Goal: Information Seeking & Learning: Learn about a topic

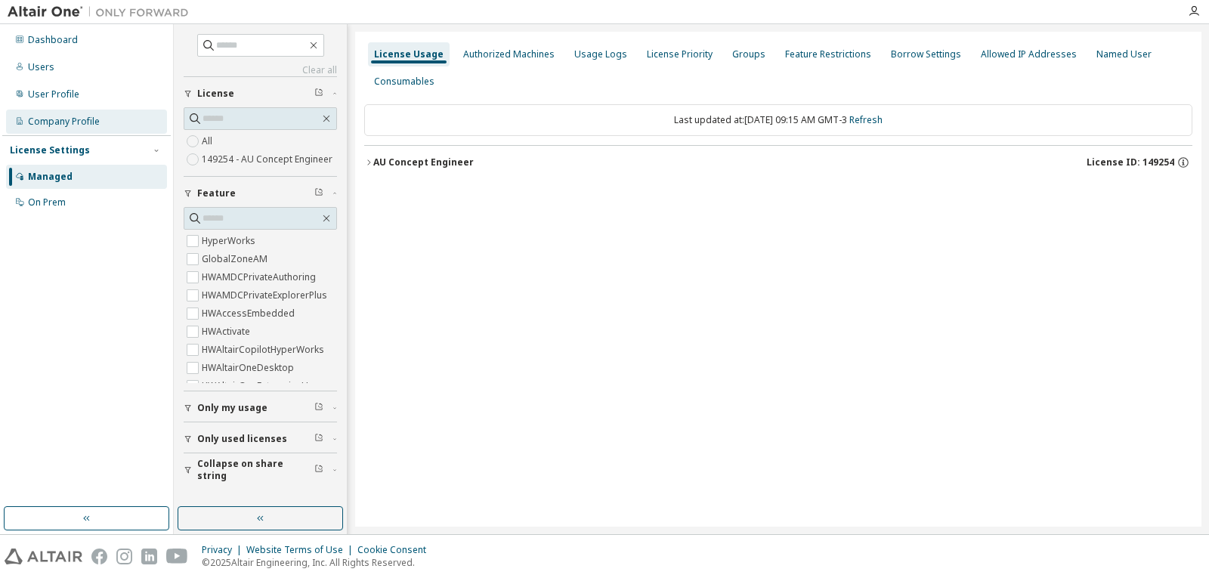
click at [73, 125] on div "Company Profile" at bounding box center [64, 122] width 72 height 12
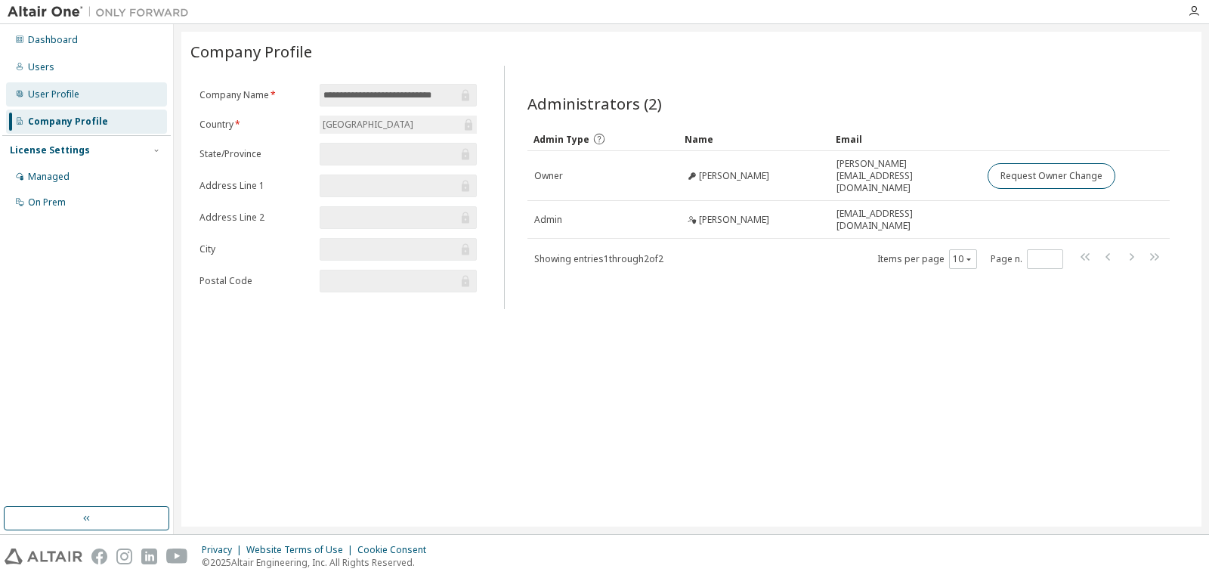
click at [94, 98] on div "User Profile" at bounding box center [86, 94] width 161 height 24
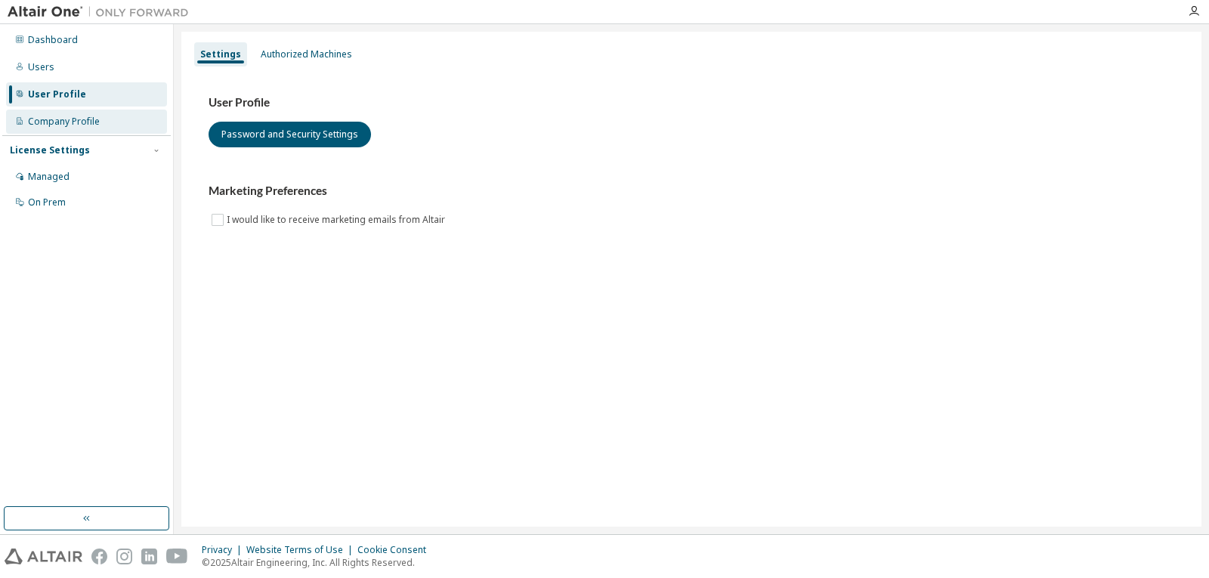
click at [61, 123] on div "Company Profile" at bounding box center [64, 122] width 72 height 12
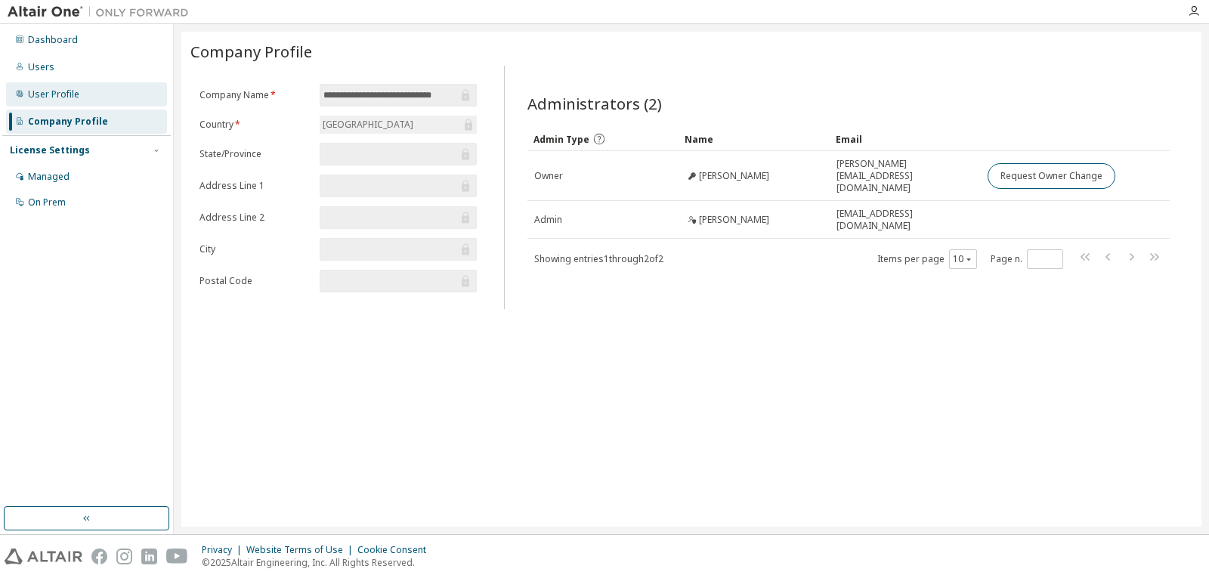
click at [54, 103] on div "User Profile" at bounding box center [86, 94] width 161 height 24
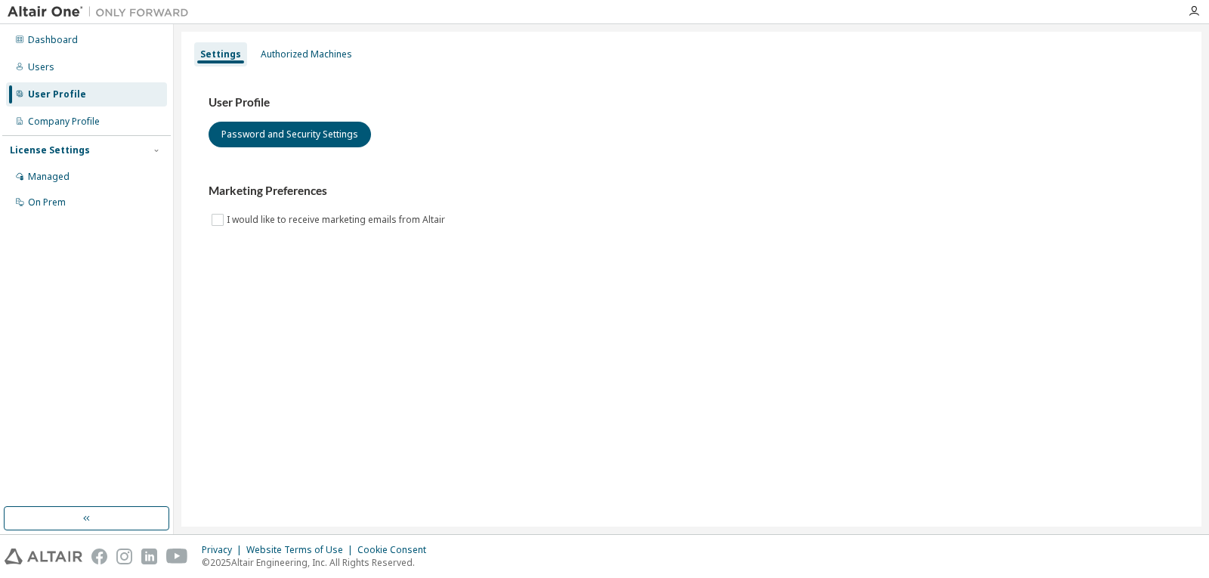
click at [279, 42] on div "Settings Authorized Machines" at bounding box center [691, 54] width 1002 height 27
click at [284, 50] on div "Authorized Machines" at bounding box center [306, 54] width 91 height 12
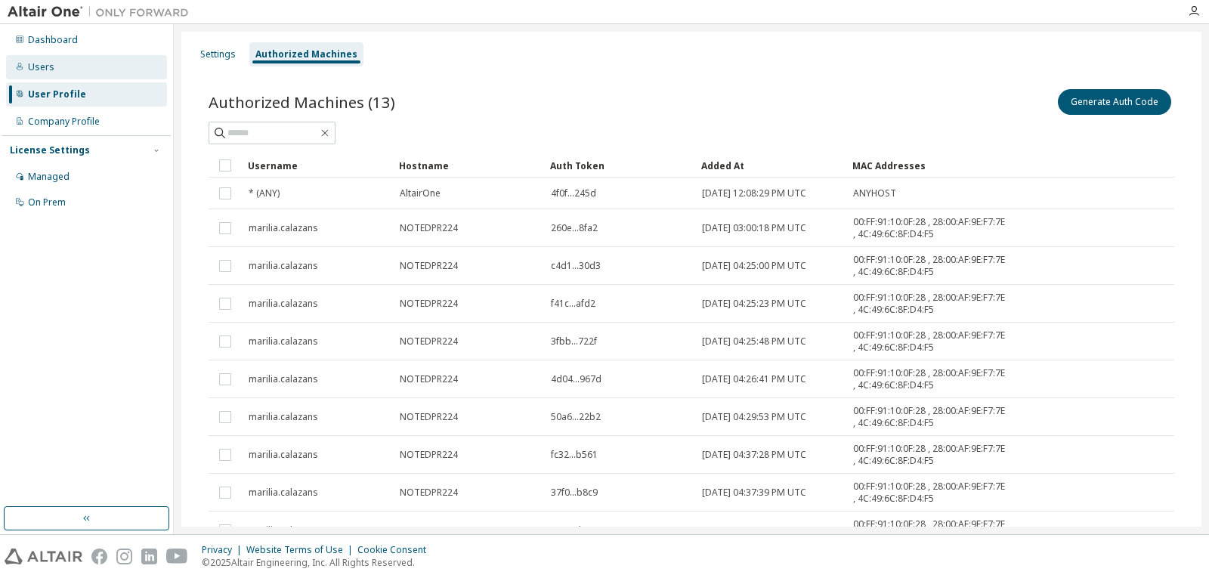
click at [70, 59] on div "Users" at bounding box center [86, 67] width 161 height 24
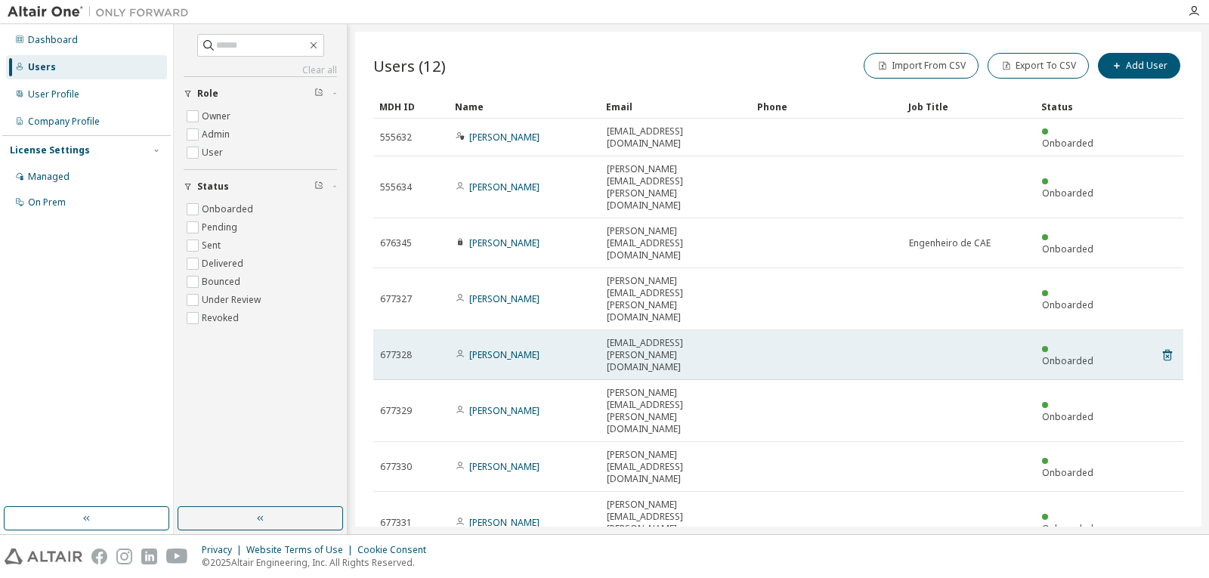
click at [565, 349] on div "[PERSON_NAME]" at bounding box center [525, 355] width 138 height 12
drag, startPoint x: 633, startPoint y: 248, endPoint x: 611, endPoint y: 253, distance: 23.3
click at [629, 337] on span "[EMAIL_ADDRESS][PERSON_NAME][DOMAIN_NAME]" at bounding box center [676, 355] width 138 height 36
click at [406, 349] on span "677328" at bounding box center [396, 355] width 32 height 12
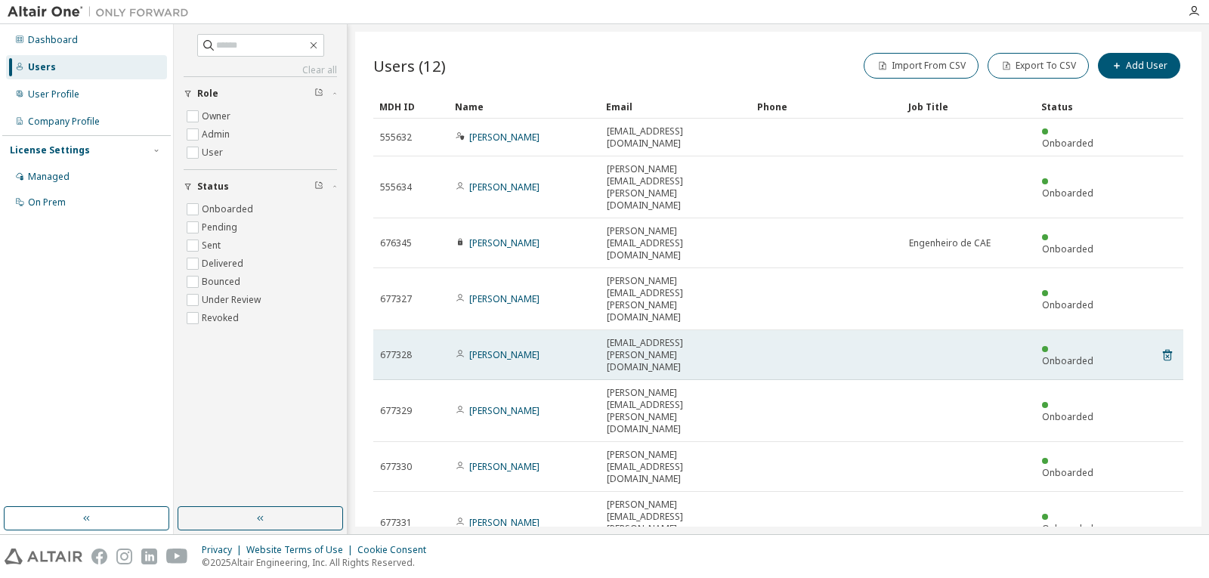
click at [456, 330] on td "[PERSON_NAME]" at bounding box center [524, 355] width 151 height 50
click at [462, 350] on icon at bounding box center [460, 352] width 4 height 5
click at [487, 348] on link "[PERSON_NAME]" at bounding box center [504, 354] width 70 height 13
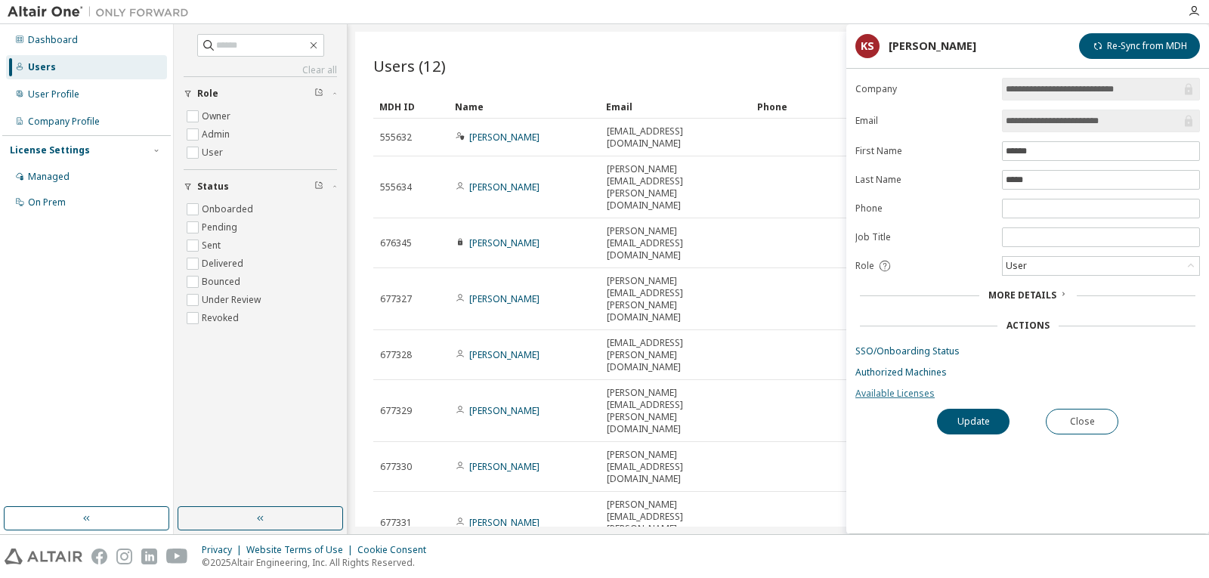
click at [916, 394] on link "Available Licenses" at bounding box center [1027, 394] width 345 height 12
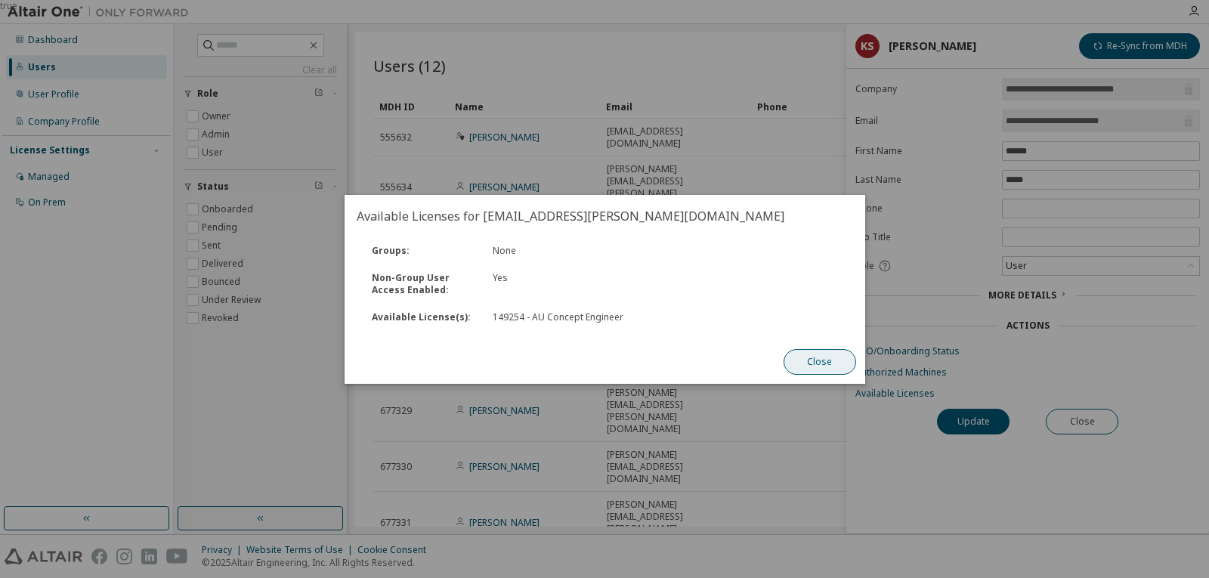
click at [830, 367] on button "Close" at bounding box center [819, 362] width 73 height 26
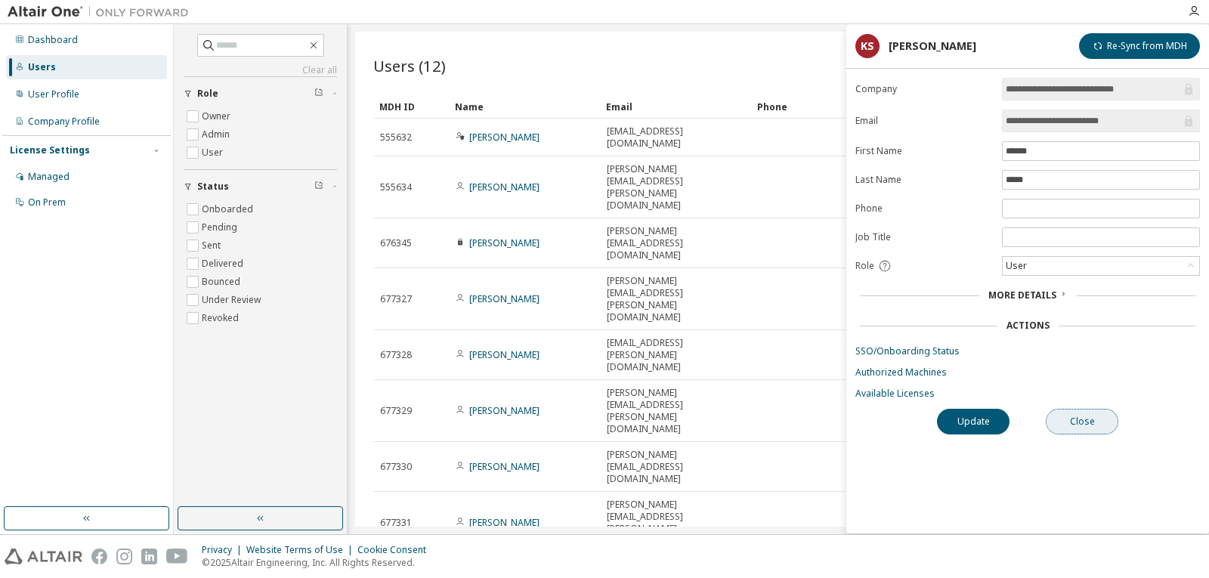
click at [1068, 415] on button "Close" at bounding box center [1082, 422] width 73 height 26
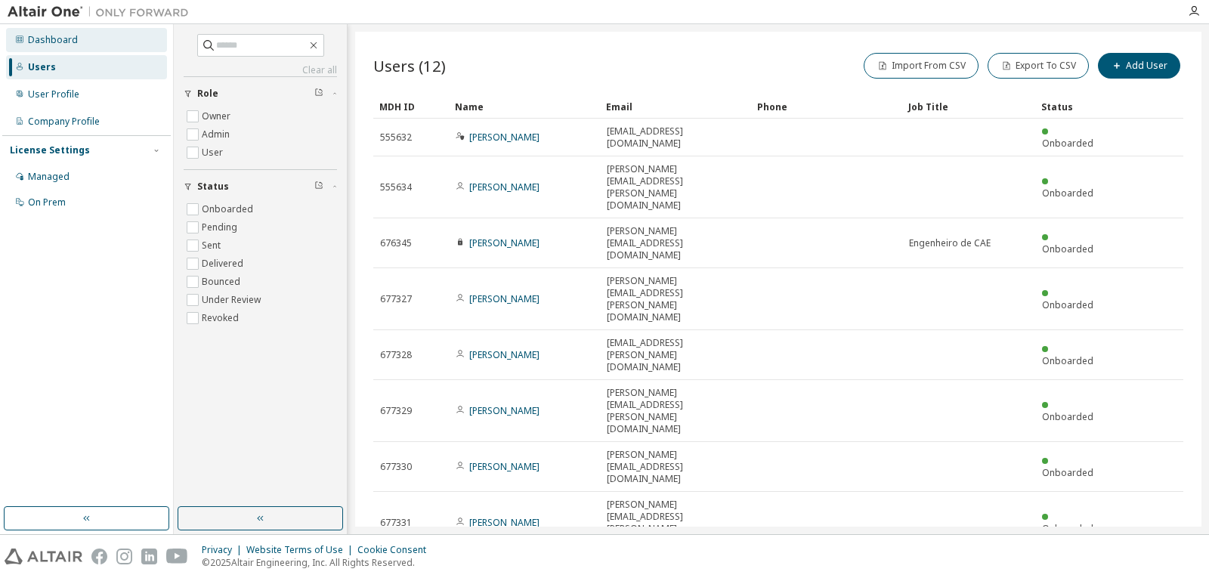
click at [75, 42] on div "Dashboard" at bounding box center [53, 40] width 50 height 12
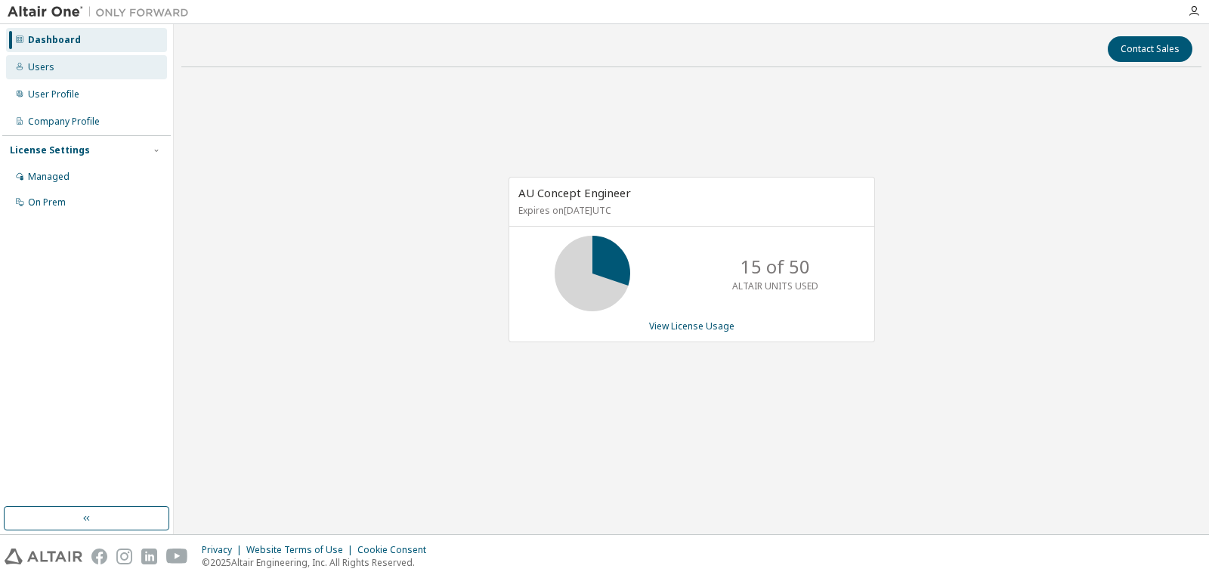
click at [77, 69] on div "Users" at bounding box center [86, 67] width 161 height 24
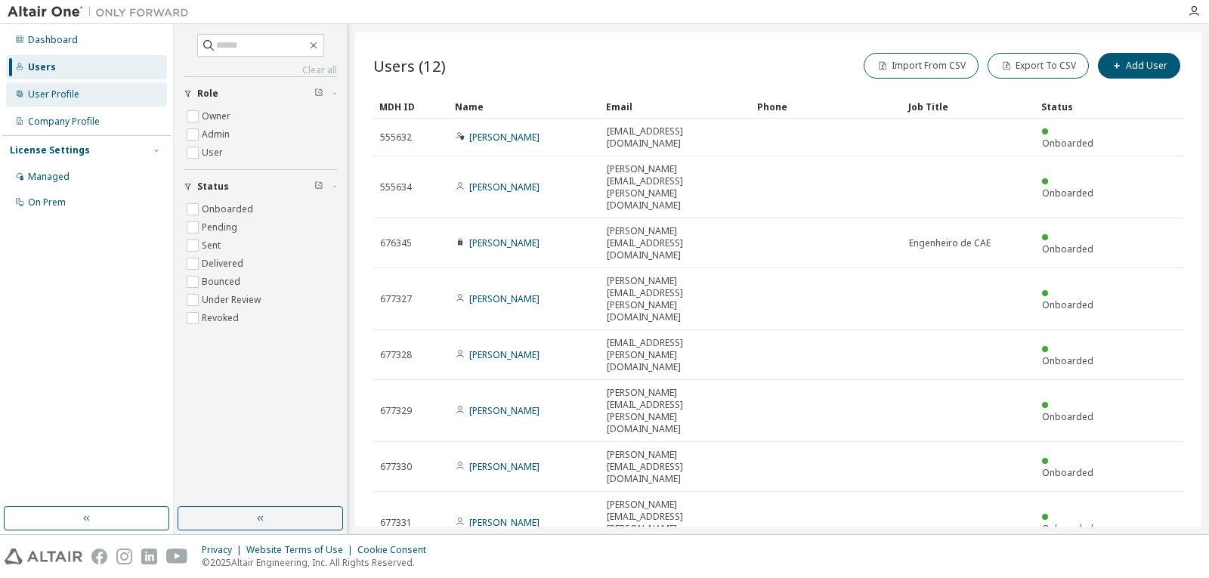
click at [85, 104] on div "User Profile" at bounding box center [86, 94] width 161 height 24
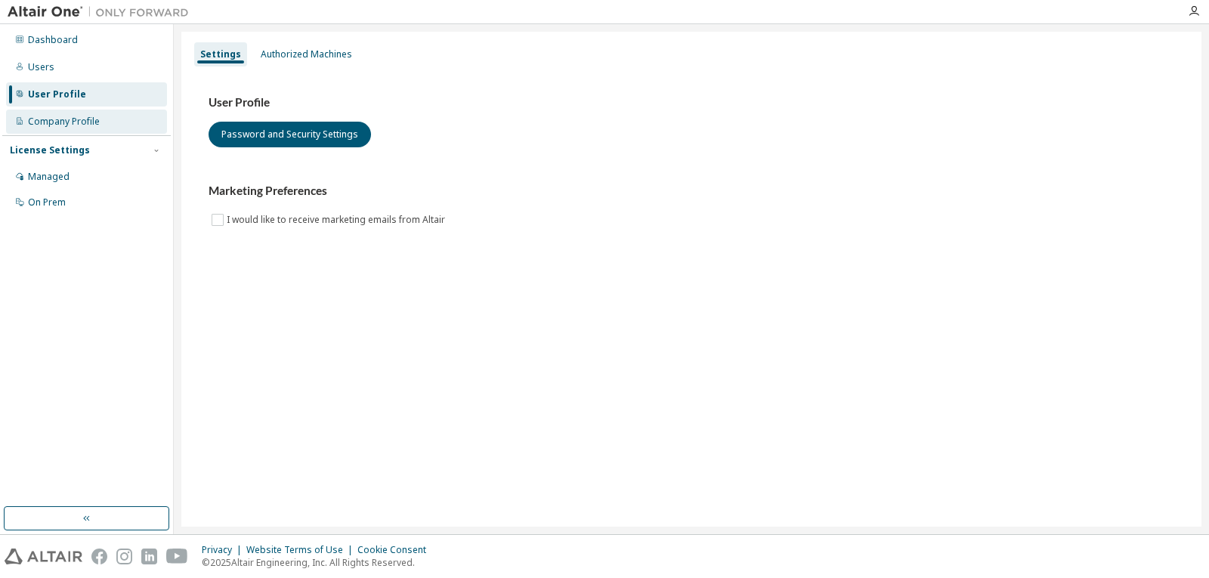
click at [85, 130] on div "Company Profile" at bounding box center [86, 122] width 161 height 24
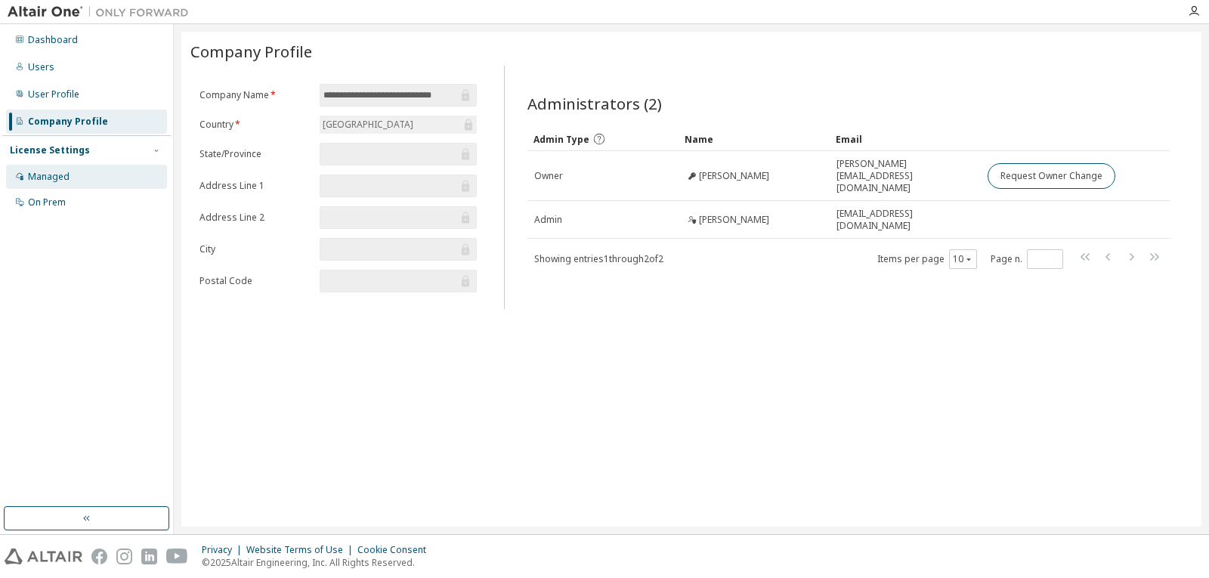
click at [64, 178] on div "Managed" at bounding box center [49, 177] width 42 height 12
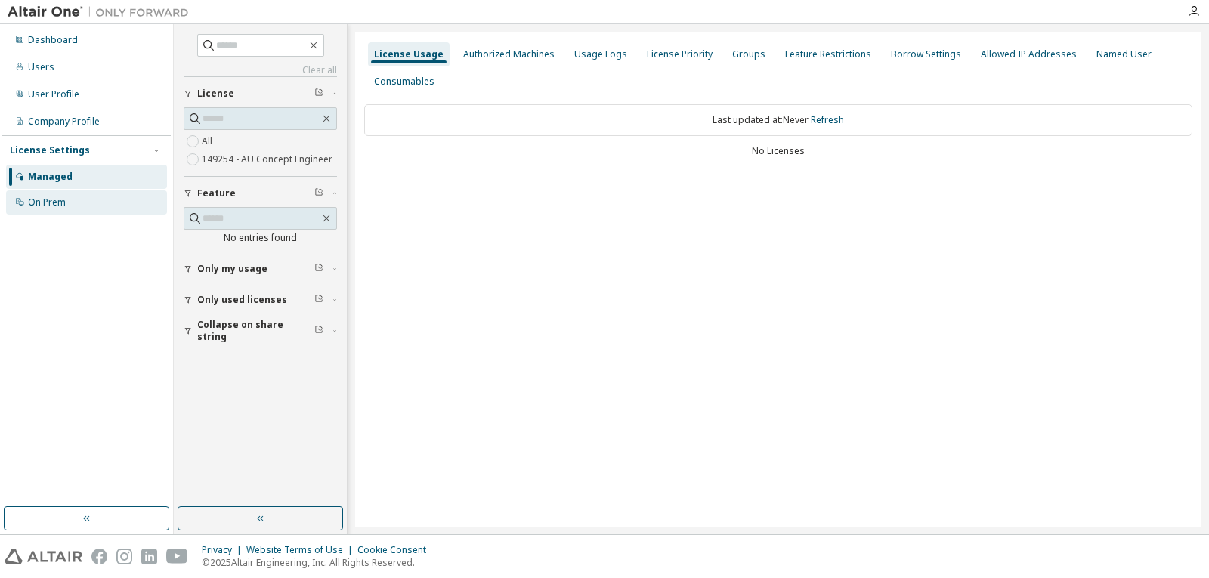
click at [56, 201] on div "On Prem" at bounding box center [47, 202] width 38 height 12
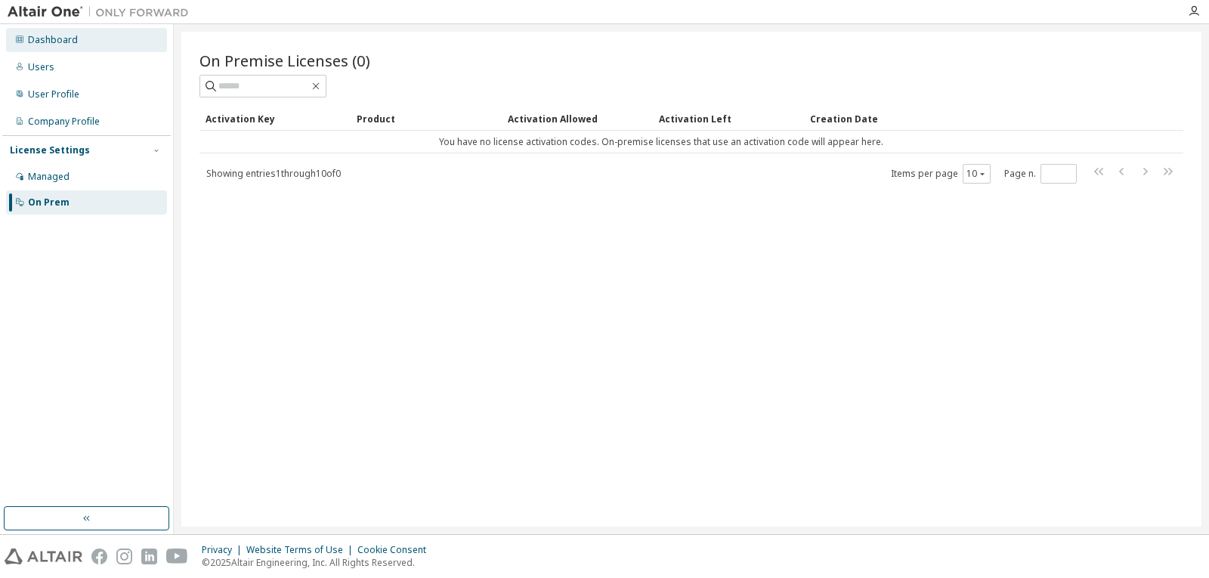
click at [55, 45] on div "Dashboard" at bounding box center [53, 40] width 50 height 12
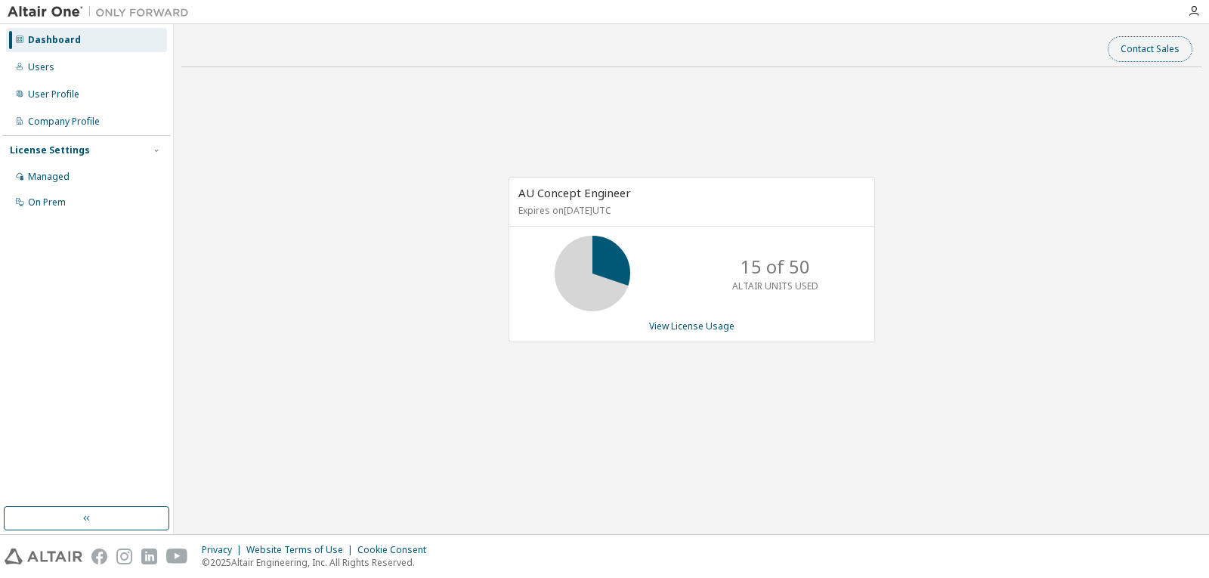
click at [1161, 51] on button "Contact Sales" at bounding box center [1150, 49] width 85 height 26
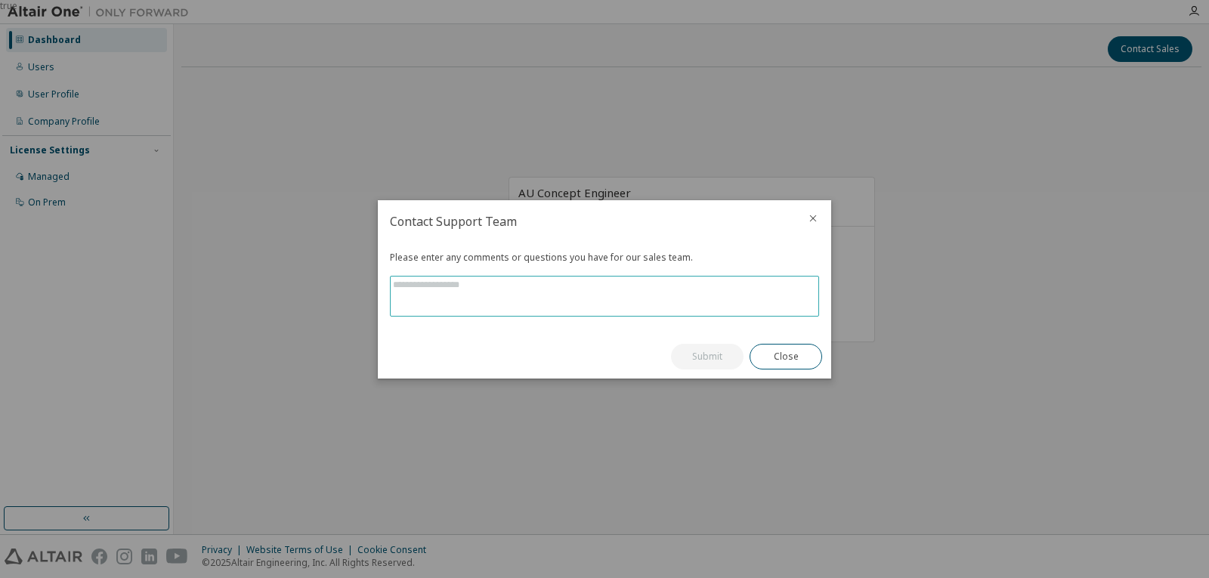
click at [612, 305] on textarea at bounding box center [605, 296] width 428 height 39
click at [794, 357] on button "Close" at bounding box center [786, 357] width 73 height 26
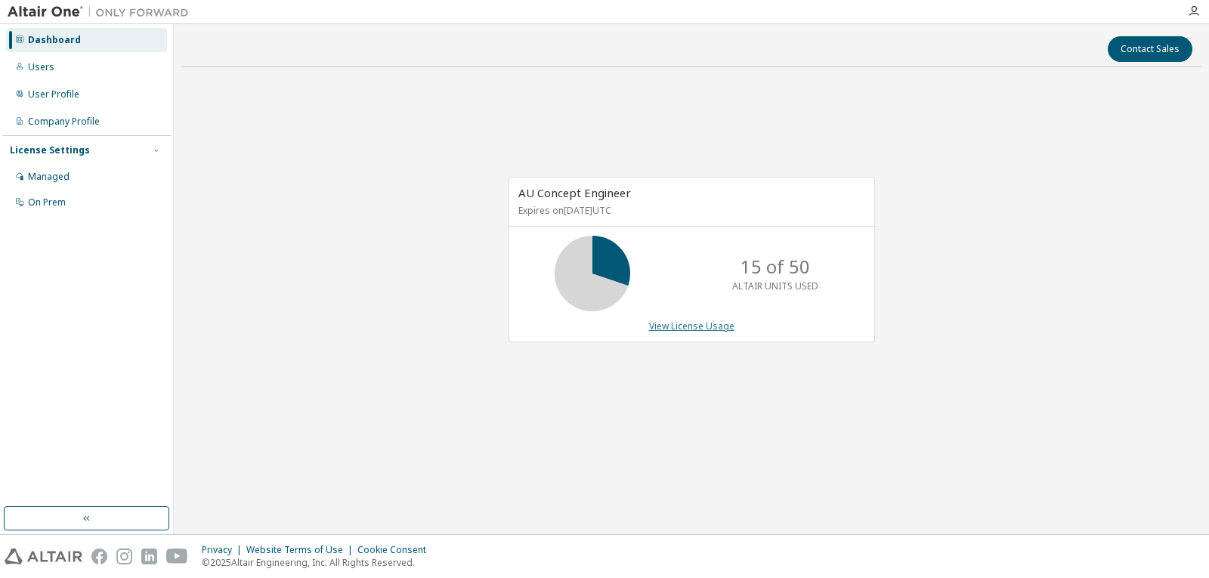
click at [668, 326] on link "View License Usage" at bounding box center [691, 326] width 85 height 13
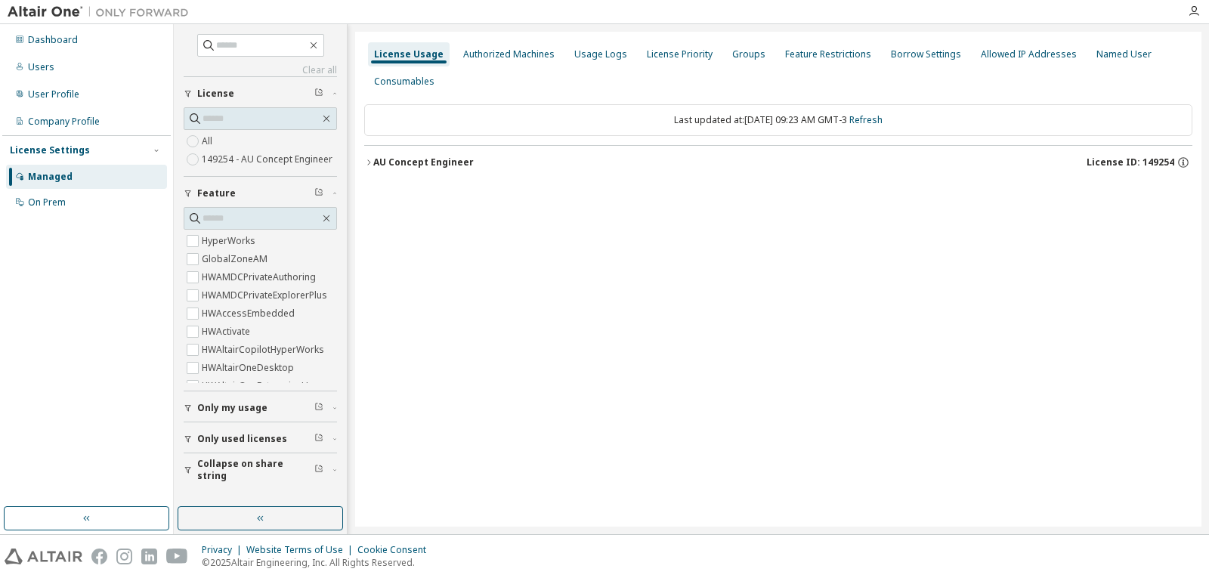
click at [421, 153] on button "AU Concept Engineer License ID: 149254" at bounding box center [778, 162] width 828 height 33
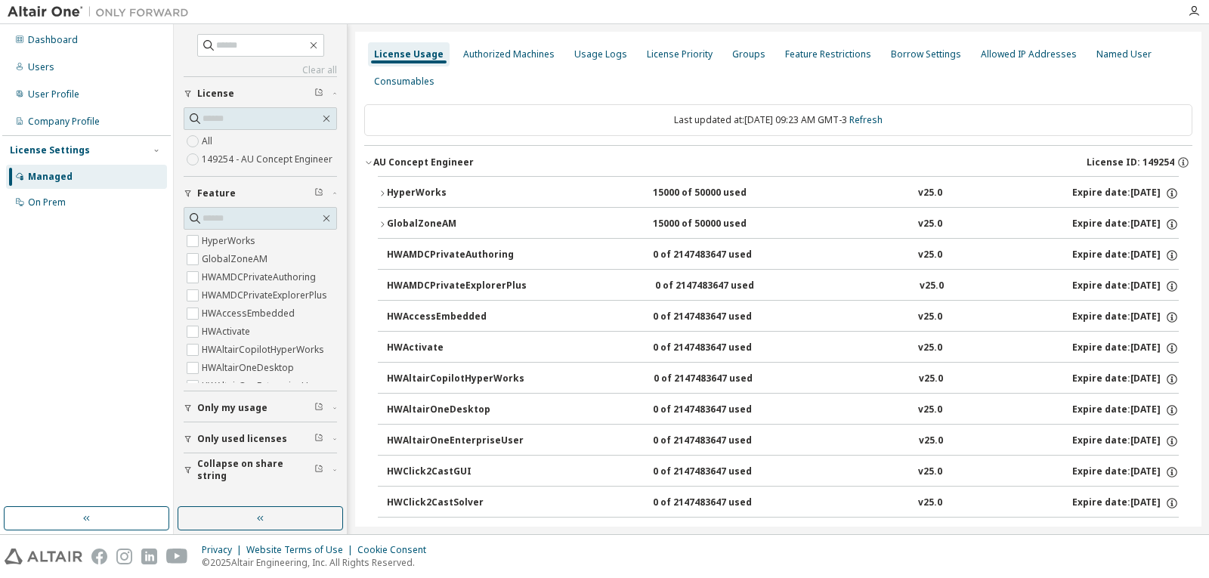
click at [408, 190] on div "HyperWorks" at bounding box center [455, 194] width 136 height 14
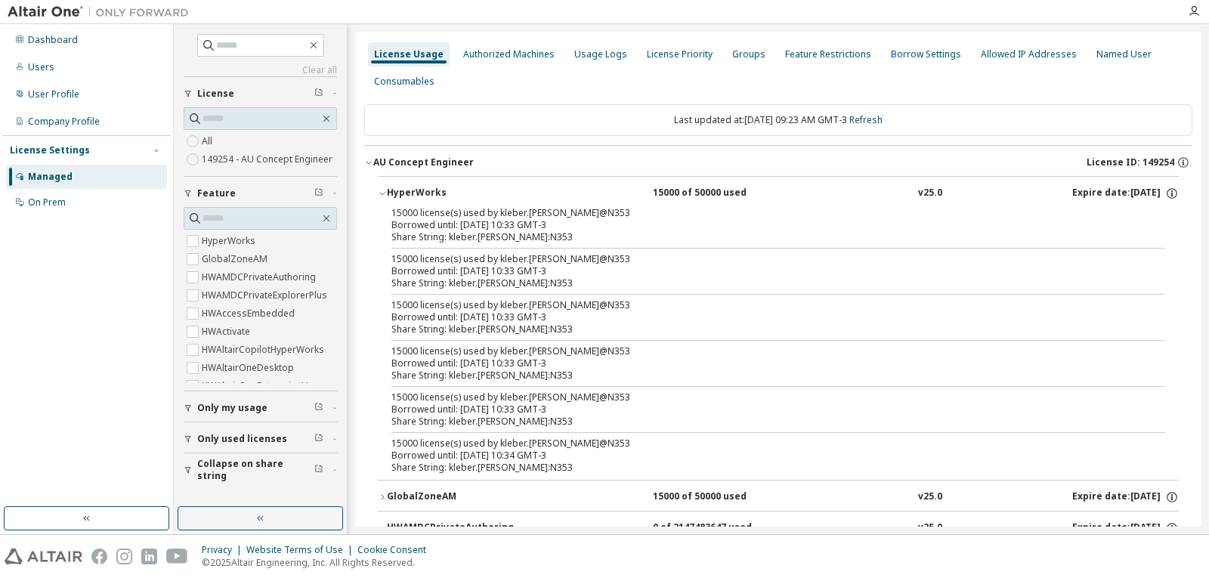
click at [1155, 188] on div "Expire date: [DATE]" at bounding box center [1125, 194] width 107 height 14
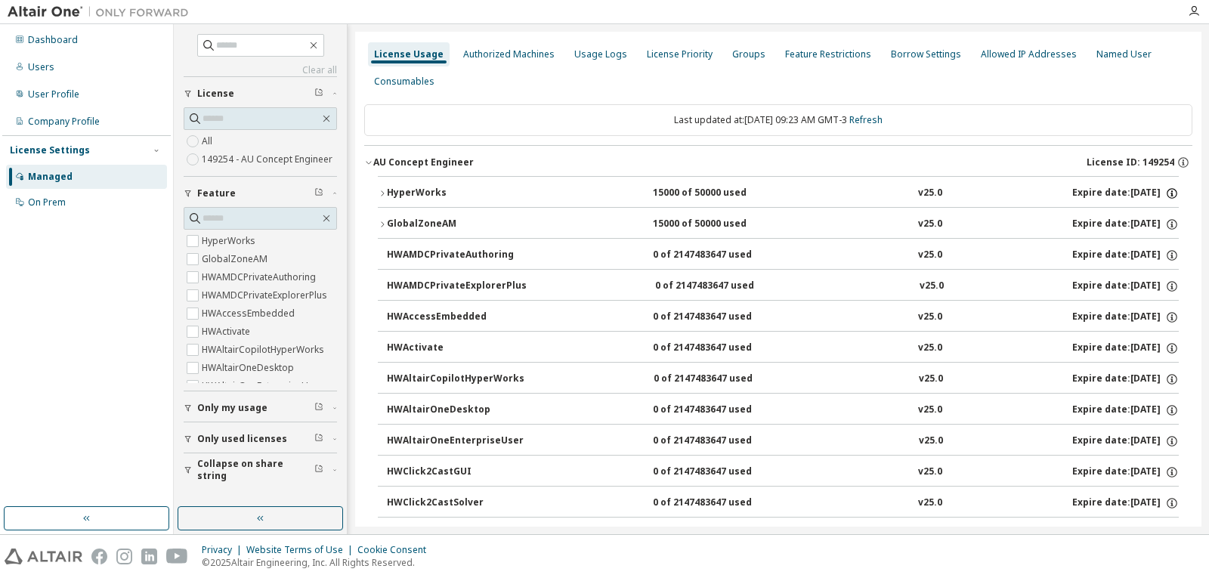
click at [1166, 194] on icon "button" at bounding box center [1172, 194] width 14 height 14
click at [1149, 219] on p "Options: NONE" at bounding box center [1127, 219] width 79 height 13
click at [1109, 246] on p "Borrow Limits: 336" at bounding box center [1127, 241] width 79 height 13
click at [394, 187] on div "HyperWorks" at bounding box center [455, 194] width 136 height 14
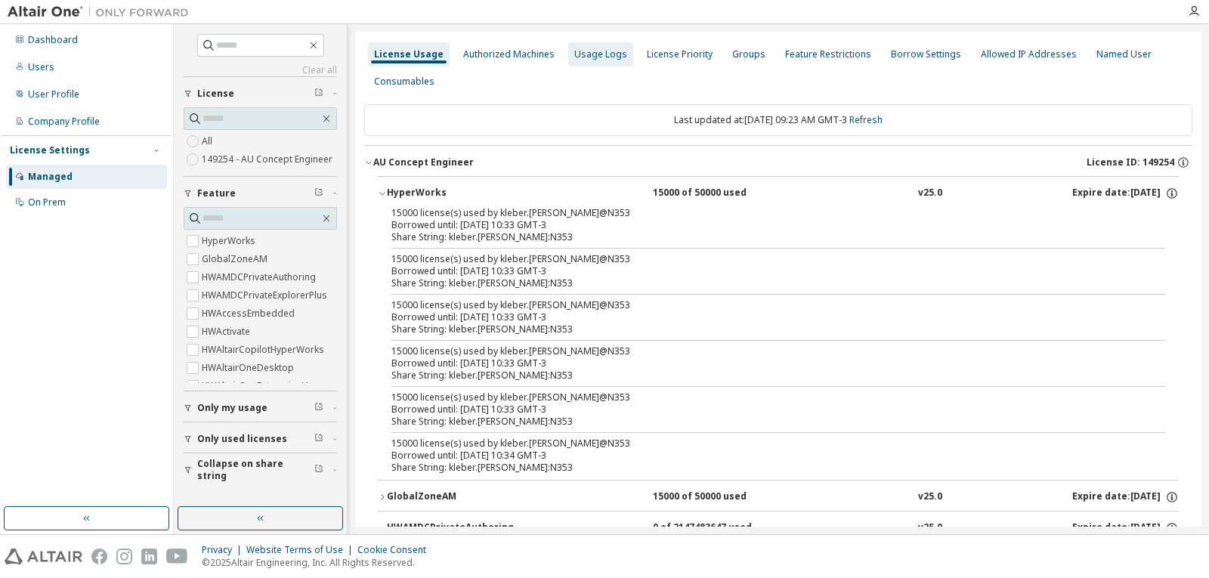
click at [614, 54] on div "Usage Logs" at bounding box center [600, 54] width 53 height 12
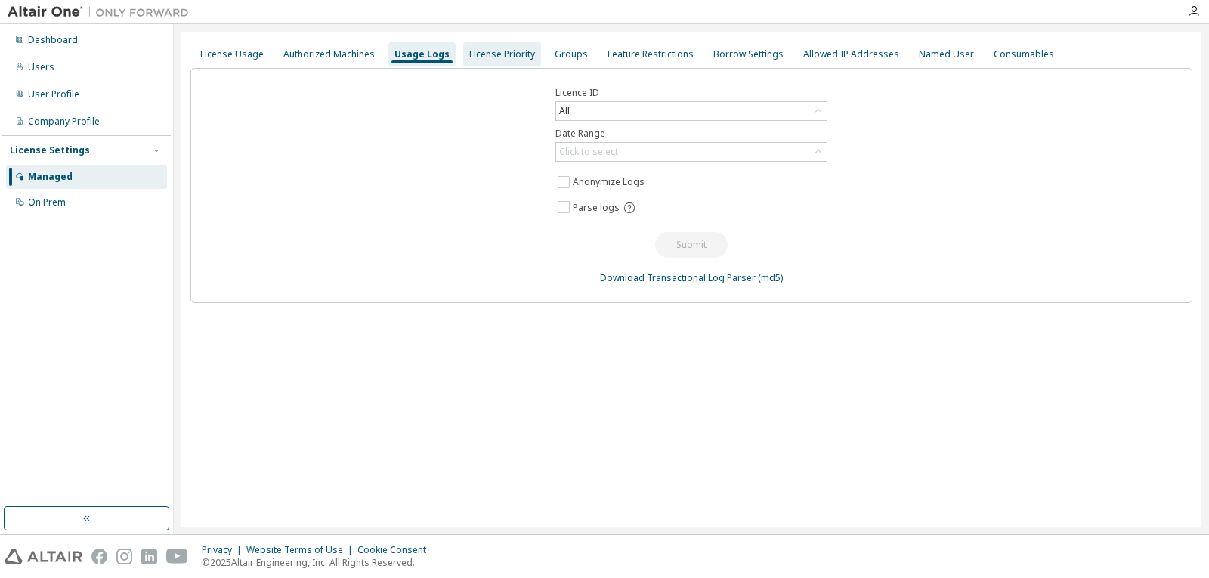
click at [487, 48] on div "License Priority" at bounding box center [502, 54] width 66 height 12
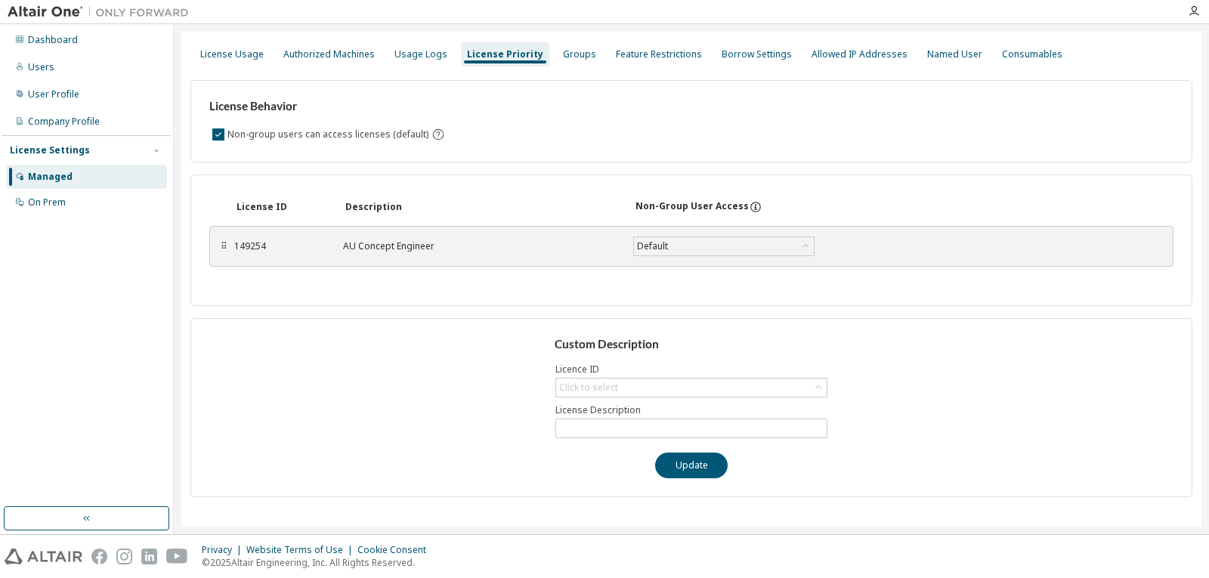
click at [227, 251] on div "⠿" at bounding box center [223, 246] width 9 height 12
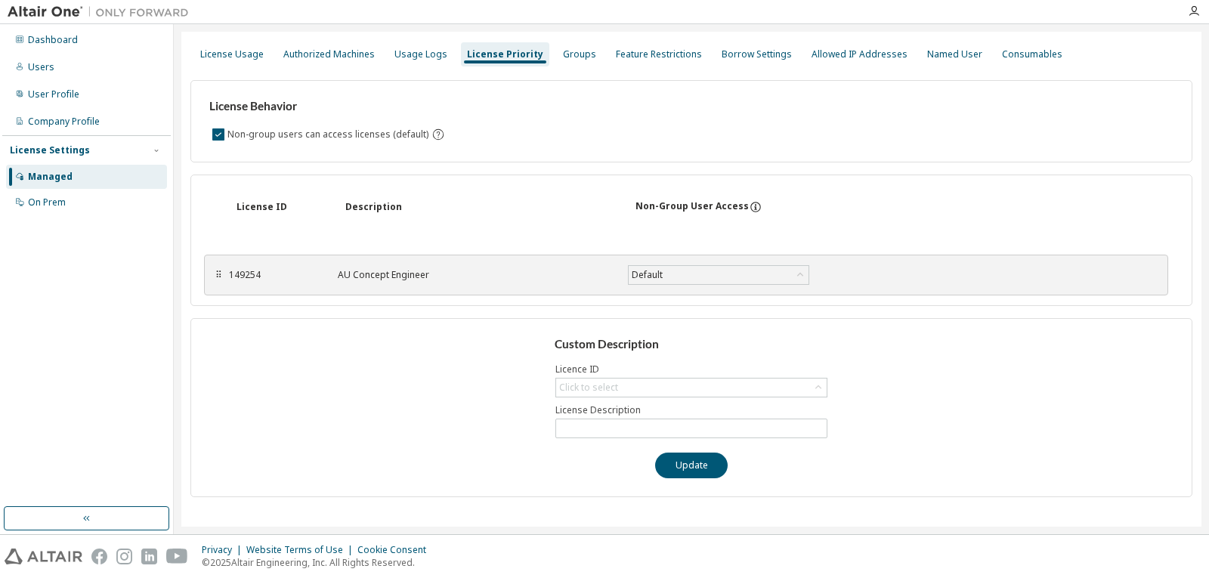
drag, startPoint x: 224, startPoint y: 245, endPoint x: 222, endPoint y: 255, distance: 10.1
click at [222, 269] on div "⠿" at bounding box center [218, 275] width 9 height 12
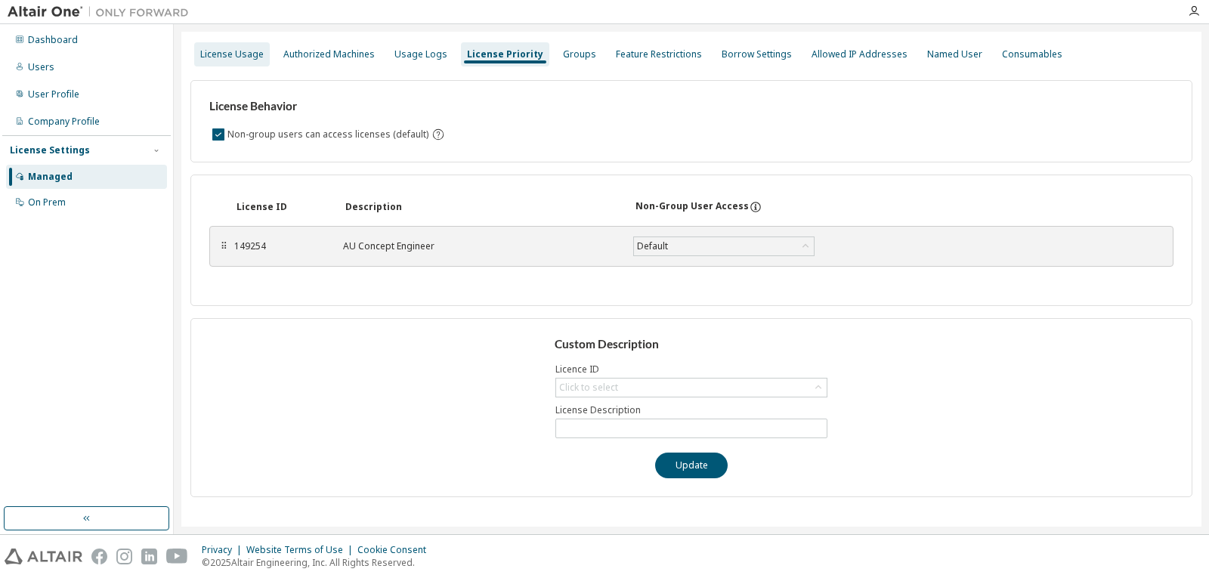
click at [230, 58] on div "License Usage" at bounding box center [231, 54] width 63 height 12
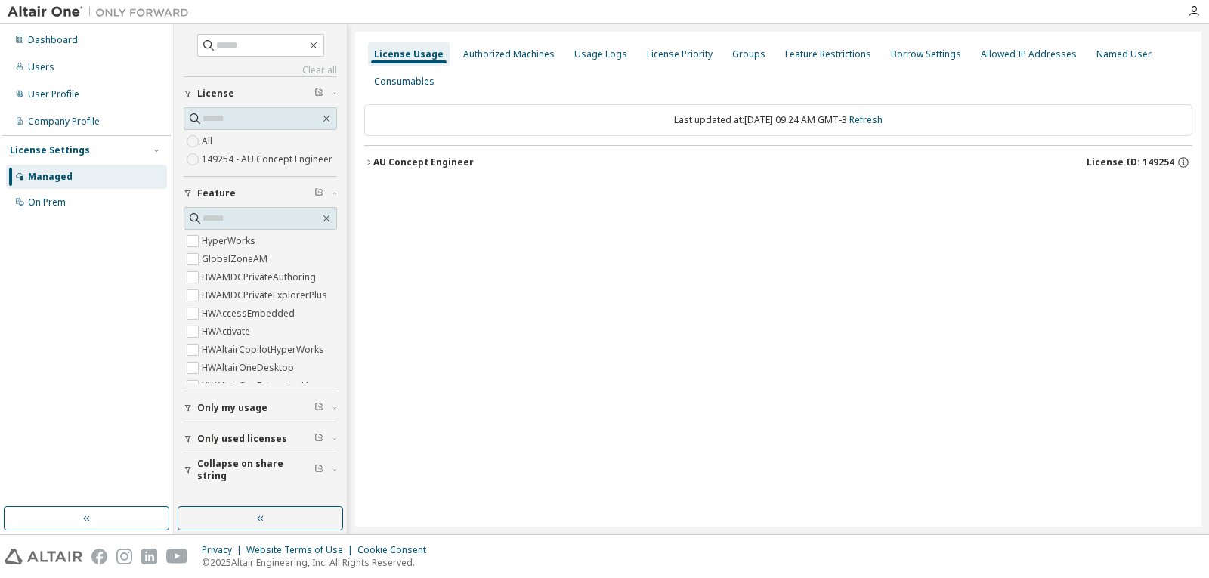
click at [435, 162] on div "AU Concept Engineer" at bounding box center [423, 162] width 101 height 12
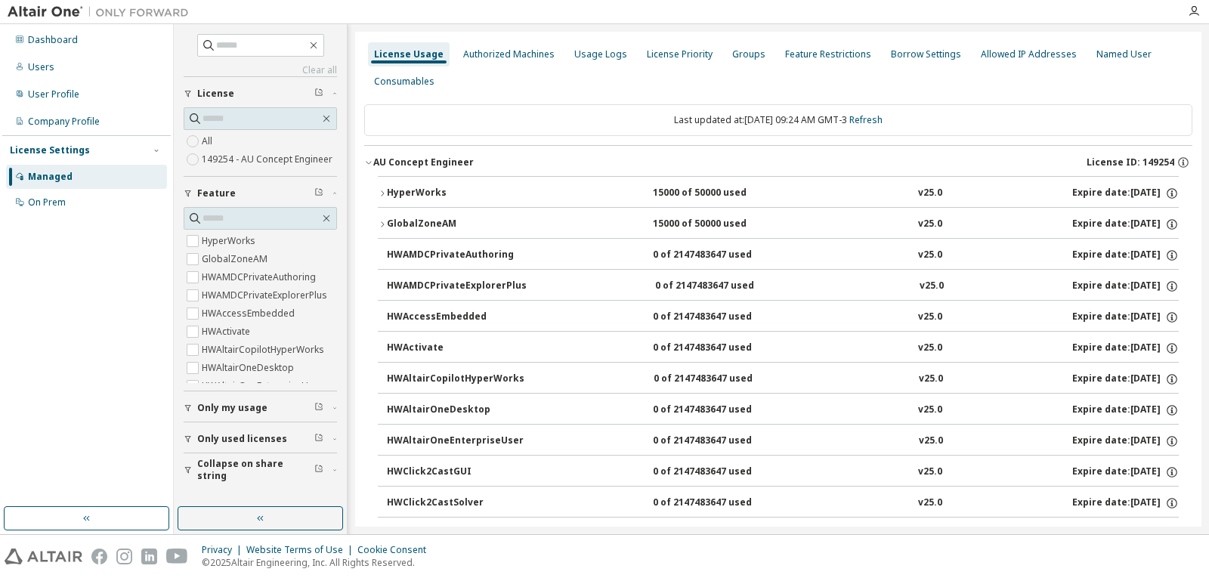
click at [451, 193] on div "HyperWorks" at bounding box center [455, 194] width 136 height 14
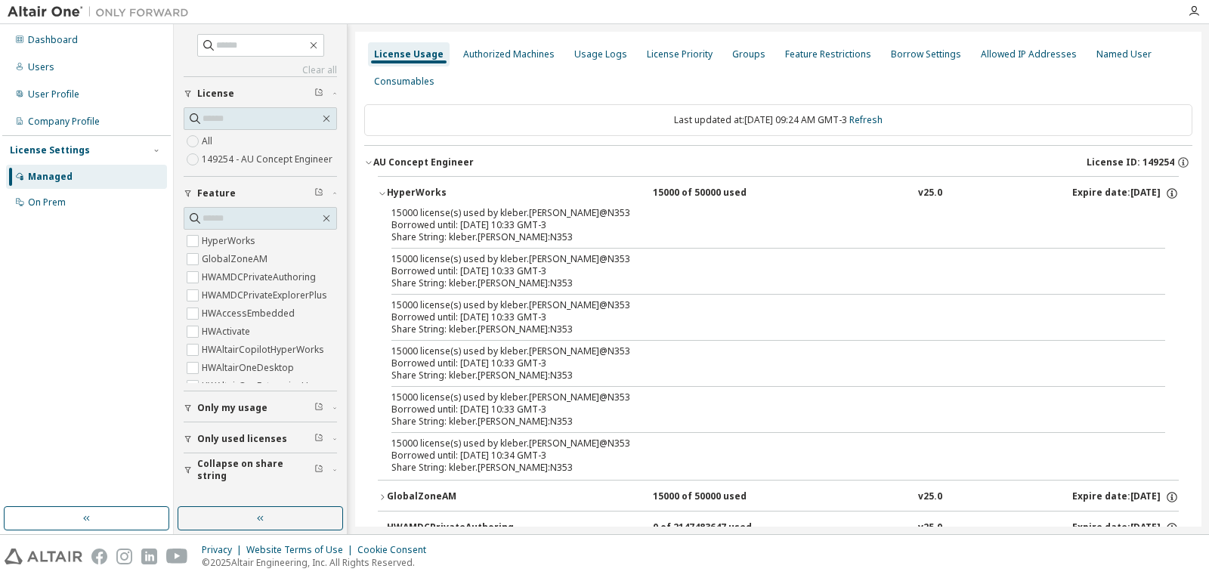
click at [413, 199] on div "HyperWorks" at bounding box center [455, 194] width 136 height 14
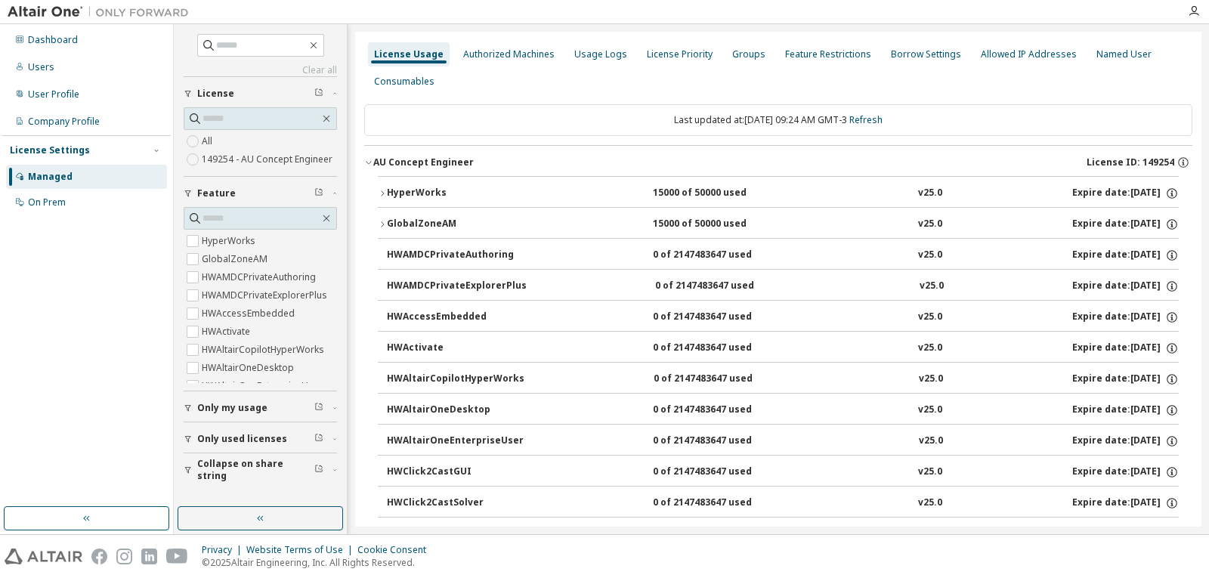
click at [406, 226] on div "GlobalZoneAM" at bounding box center [455, 225] width 136 height 14
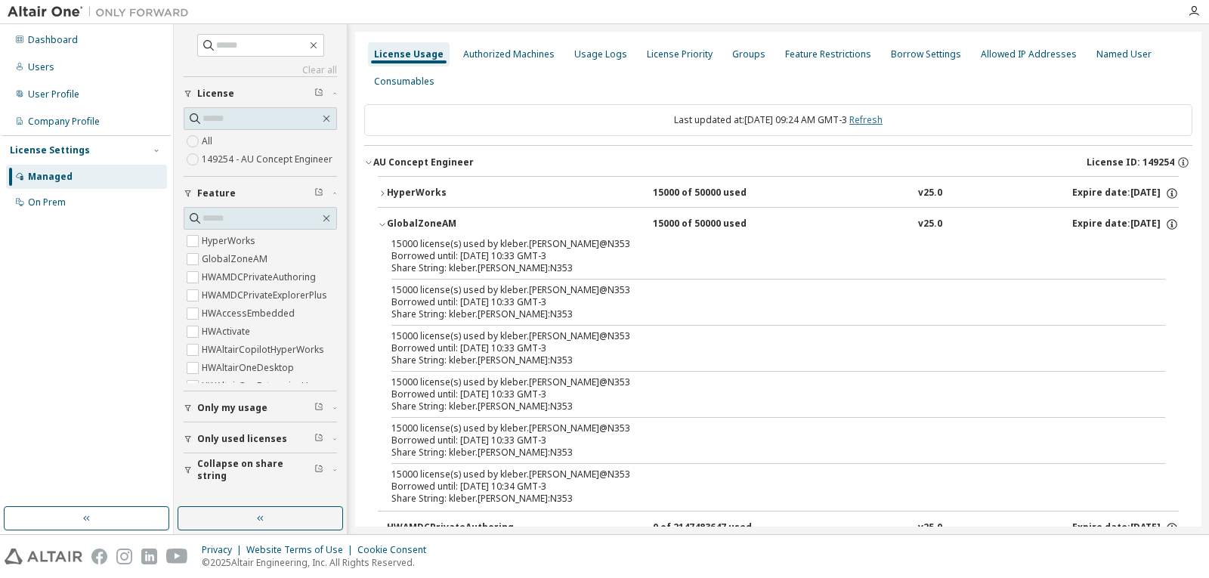
click at [883, 122] on link "Refresh" at bounding box center [865, 119] width 33 height 13
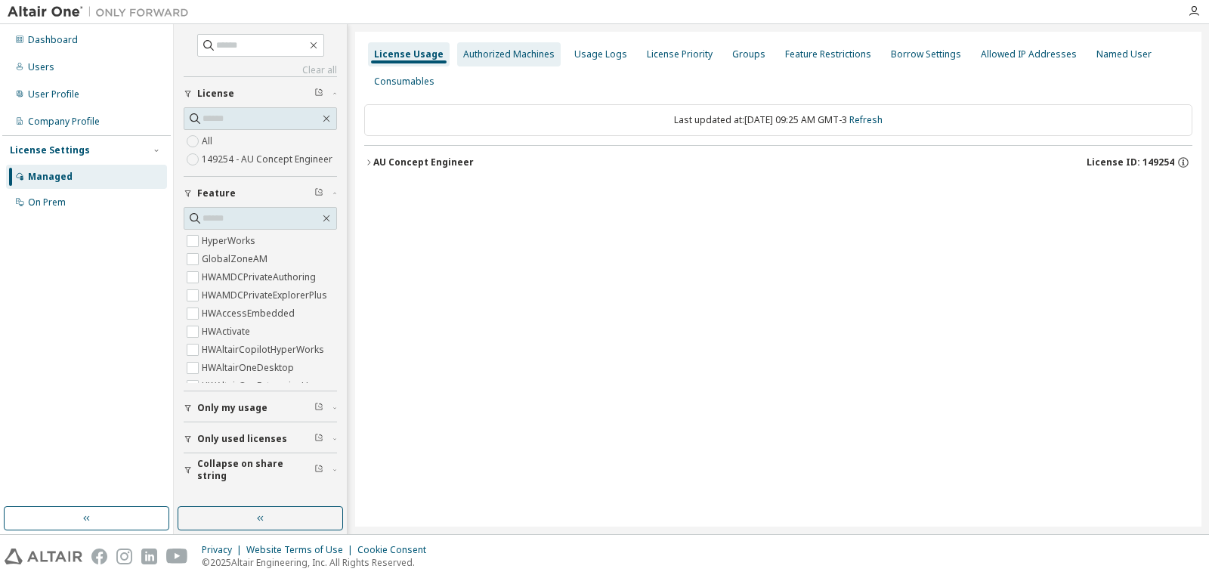
click at [501, 50] on div "Authorized Machines" at bounding box center [508, 54] width 91 height 12
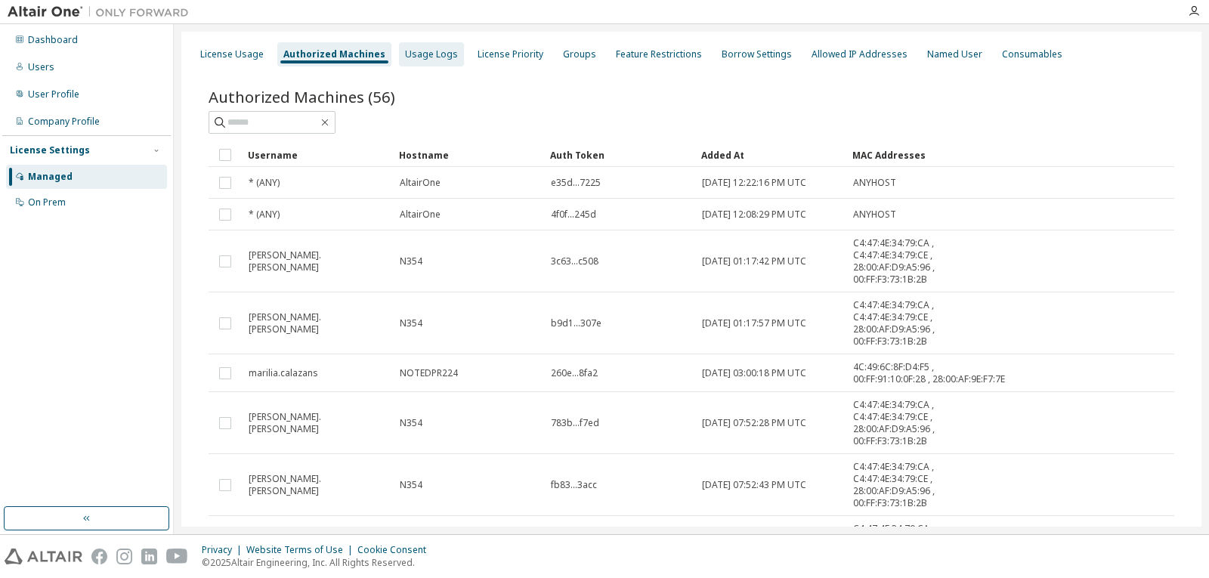
click at [409, 45] on div "Usage Logs" at bounding box center [431, 54] width 65 height 24
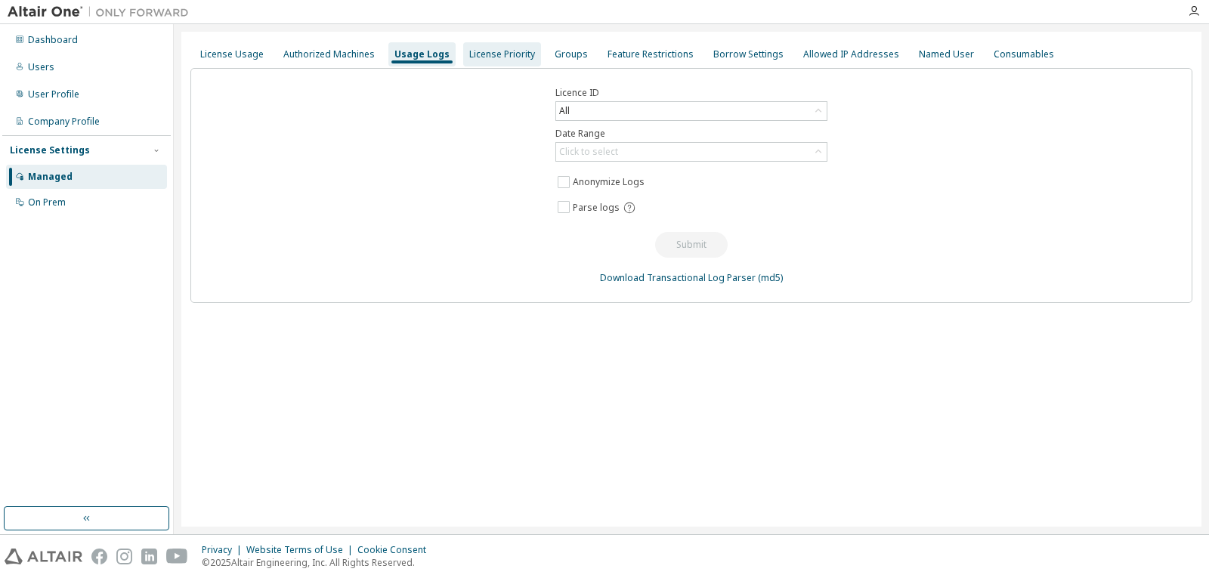
click at [504, 51] on div "License Priority" at bounding box center [502, 54] width 66 height 12
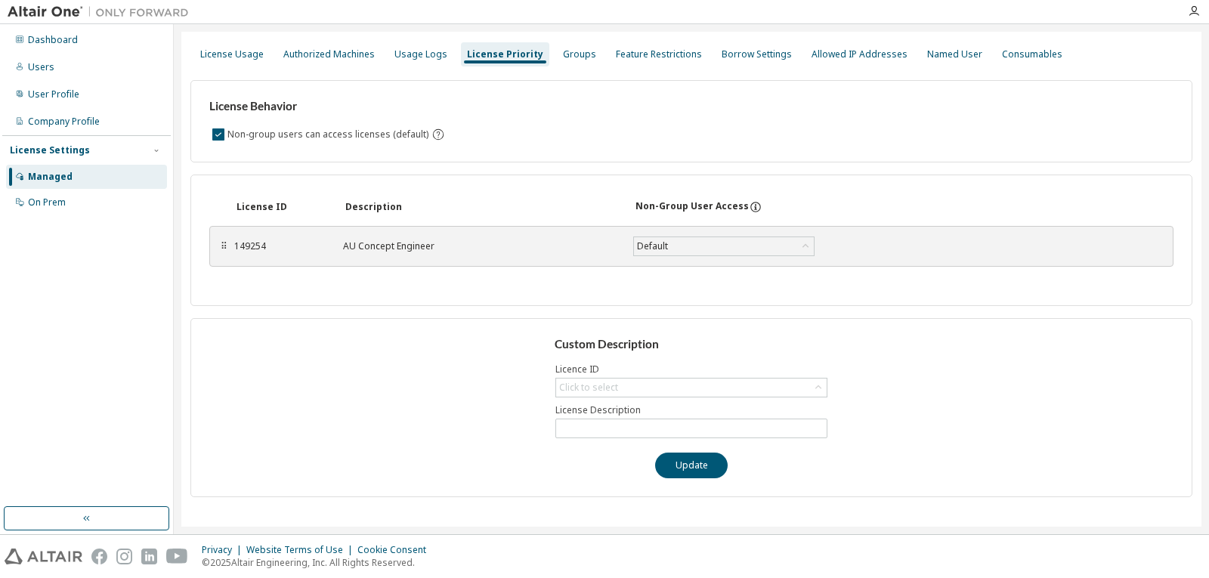
click at [217, 250] on div "⠿ 149254 AU Concept Engineer Default Save" at bounding box center [691, 246] width 964 height 41
drag, startPoint x: 275, startPoint y: 253, endPoint x: 268, endPoint y: 251, distance: 7.9
click at [275, 252] on div "149254 AU Concept Engineer Default Save" at bounding box center [569, 246] width 671 height 27
click at [269, 249] on div "149254" at bounding box center [279, 246] width 91 height 12
click at [65, 43] on div "Dashboard" at bounding box center [53, 40] width 50 height 12
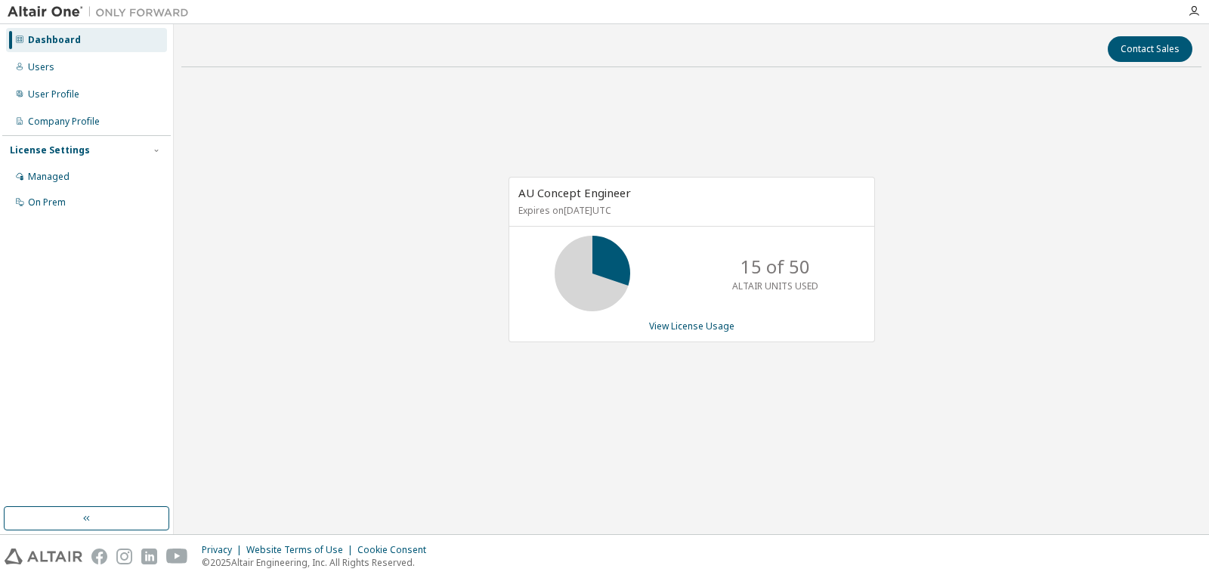
click at [709, 313] on div "AU Concept Engineer Expires on [DATE] UTC 15 of 50 ALTAIR UNITS USED View Licen…" at bounding box center [692, 259] width 367 height 165
click at [707, 329] on link "View License Usage" at bounding box center [691, 326] width 85 height 13
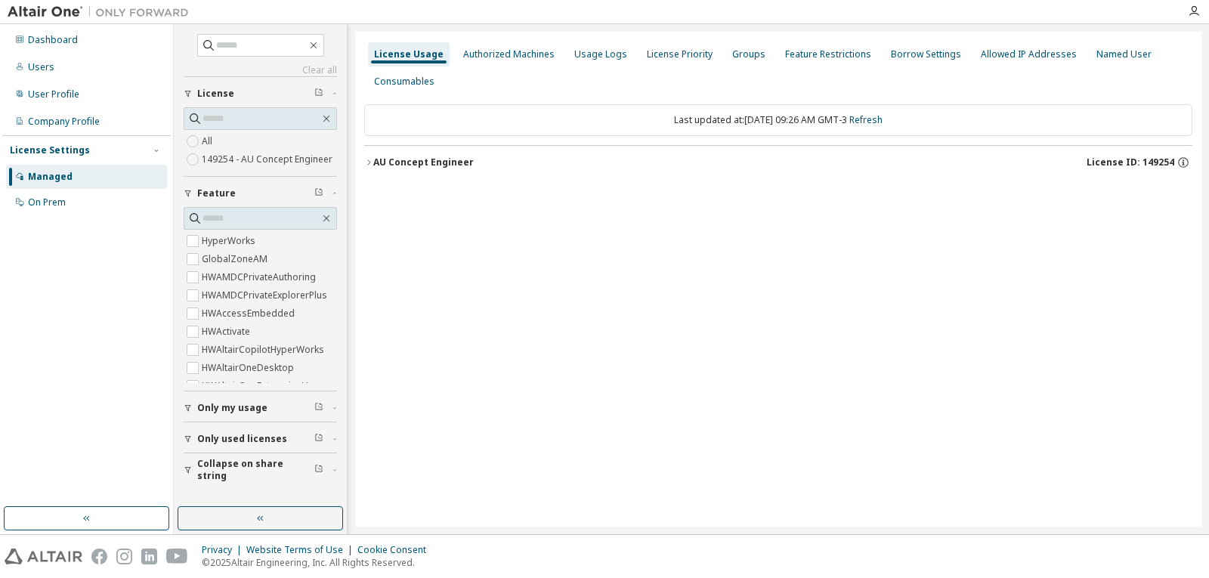
click at [417, 159] on div "AU Concept Engineer" at bounding box center [423, 162] width 101 height 12
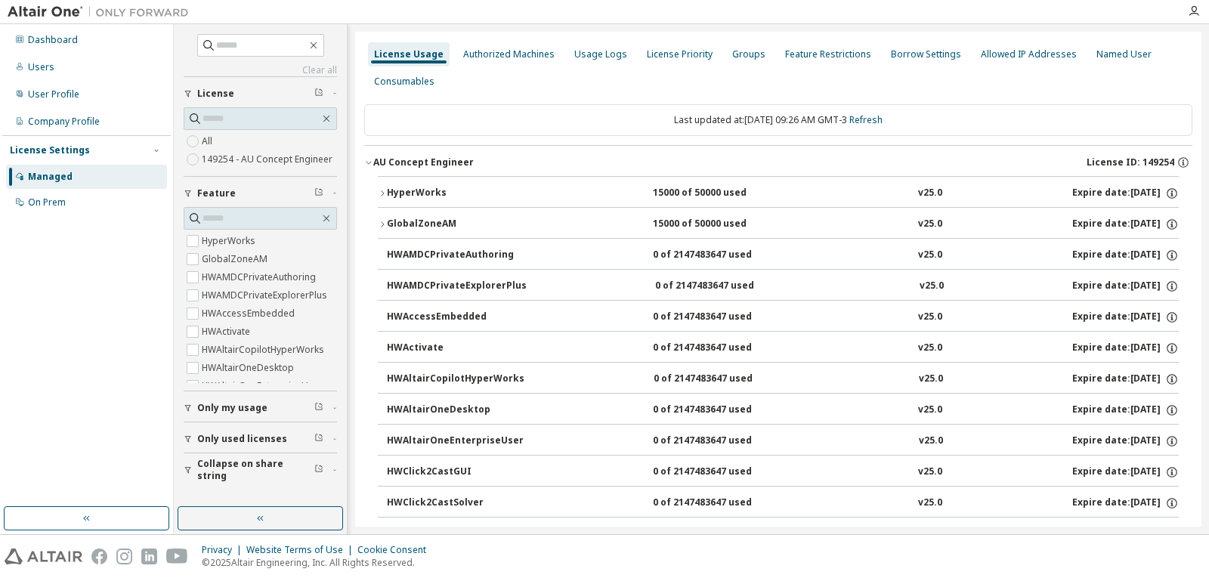
click at [414, 196] on div "HyperWorks" at bounding box center [455, 194] width 136 height 14
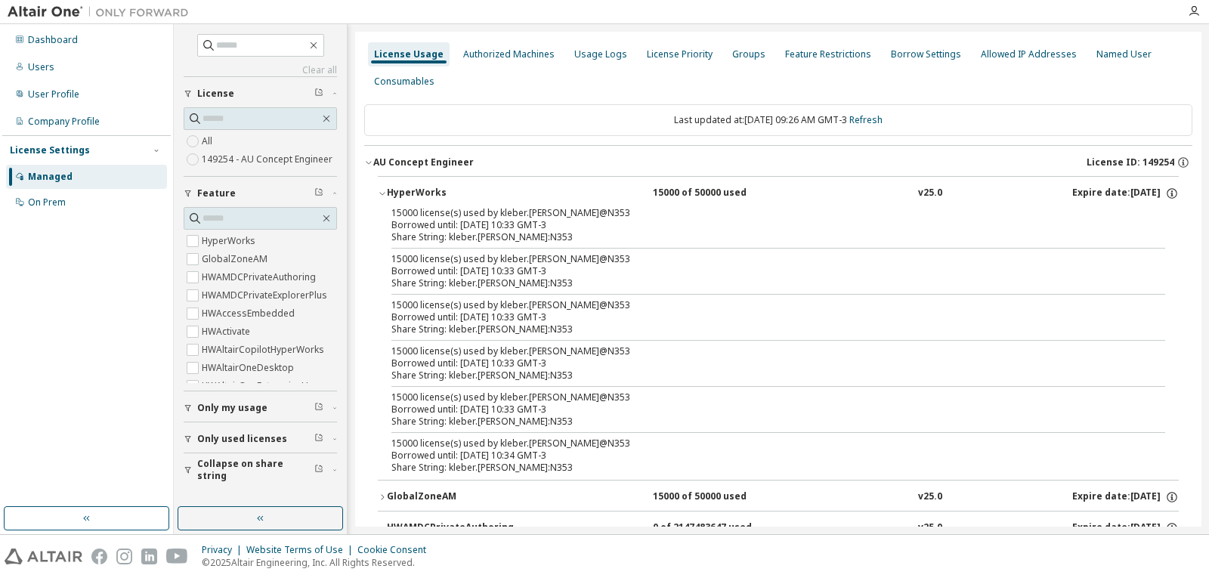
click at [428, 187] on div "HyperWorks" at bounding box center [455, 194] width 136 height 14
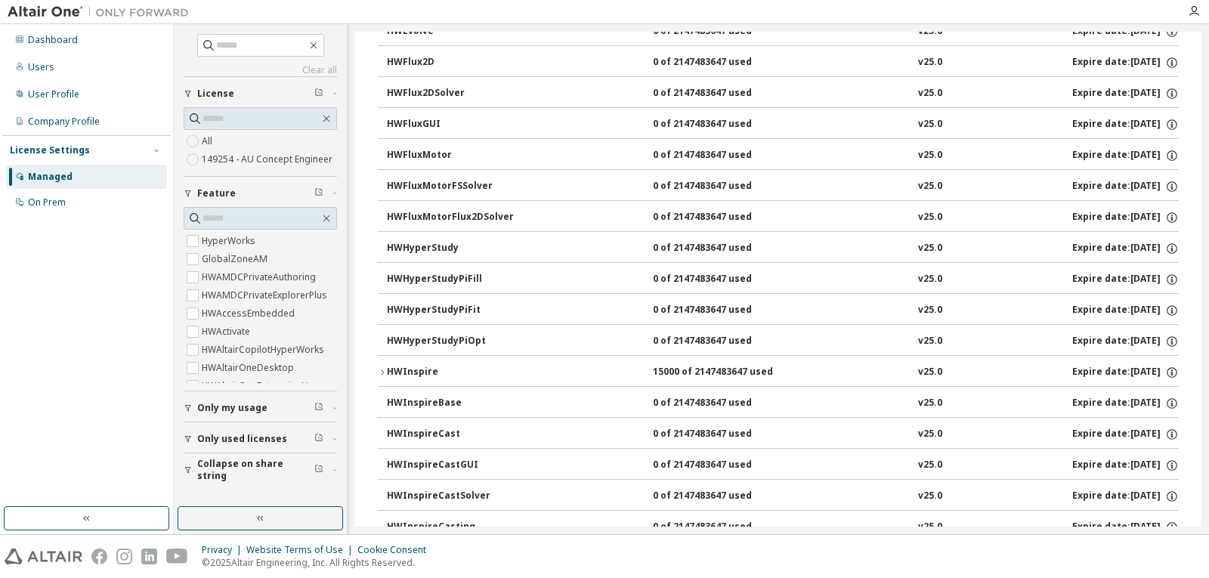
scroll to position [907, 0]
click at [404, 375] on div "HWInspire" at bounding box center [455, 371] width 136 height 14
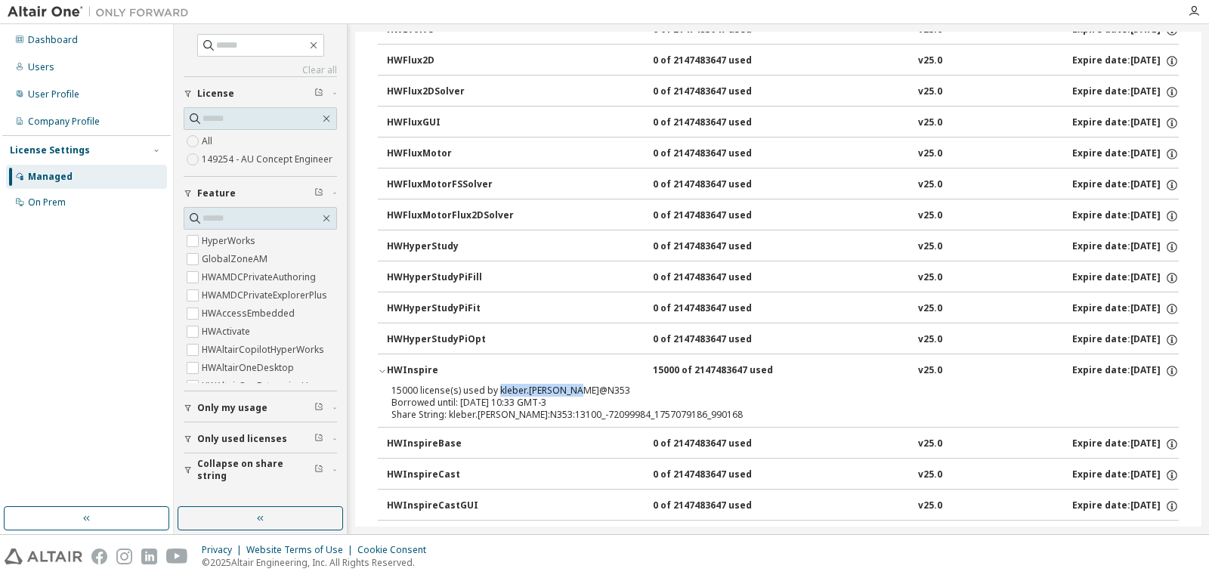
drag, startPoint x: 496, startPoint y: 390, endPoint x: 592, endPoint y: 390, distance: 96.0
click at [592, 390] on div "15000 license(s) used by kleber.[PERSON_NAME]@N353" at bounding box center [760, 391] width 738 height 12
click at [697, 373] on div "15000 of 2147483647 used" at bounding box center [721, 371] width 136 height 14
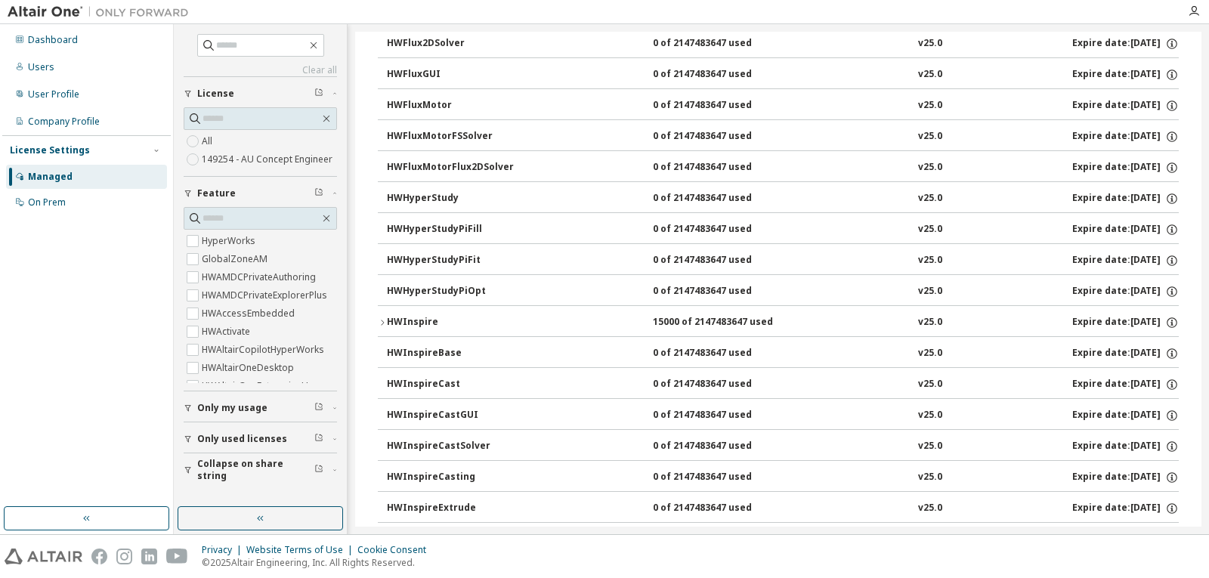
scroll to position [982, 0]
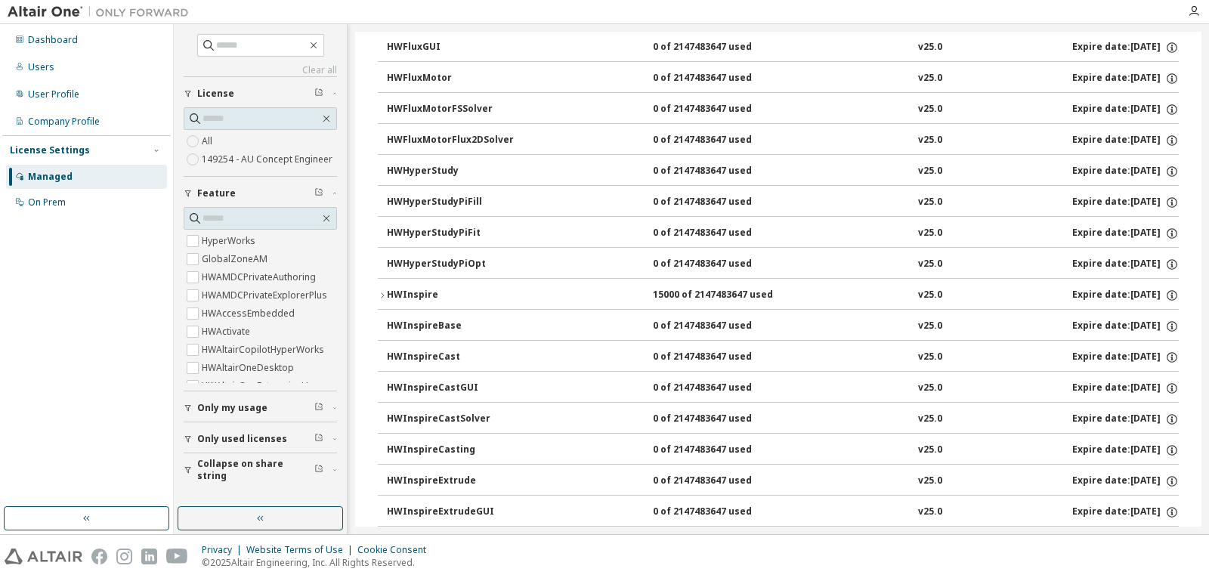
click at [508, 294] on div "HWInspire" at bounding box center [455, 296] width 136 height 14
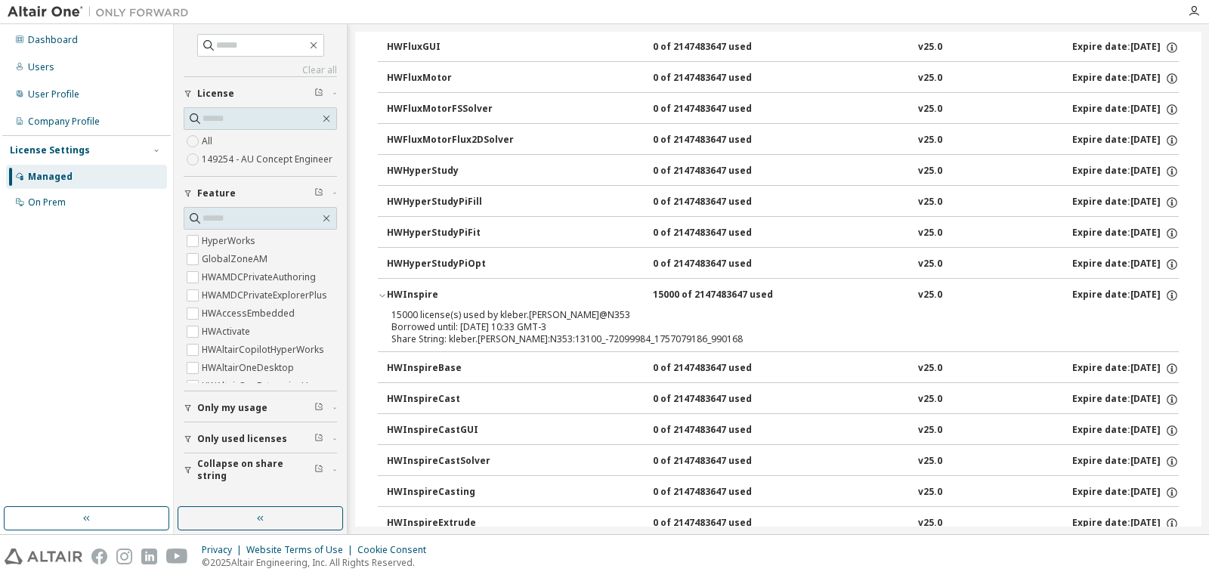
click at [660, 310] on div "15000 license(s) used by kleber.[PERSON_NAME]@N353" at bounding box center [760, 315] width 738 height 12
click at [660, 294] on div "15000 of 2147483647 used" at bounding box center [721, 296] width 136 height 14
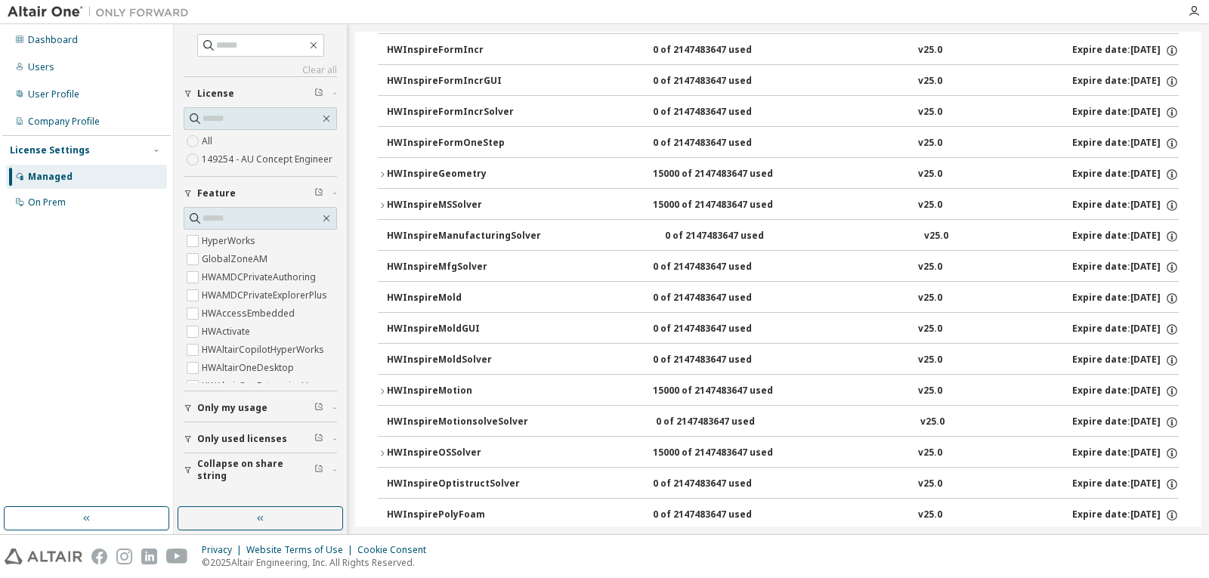
scroll to position [1663, 0]
click at [713, 165] on button "HWInspireGeometry 15000 of 2147483647 used v25.0 Expire date: 2026-08-31" at bounding box center [778, 172] width 801 height 33
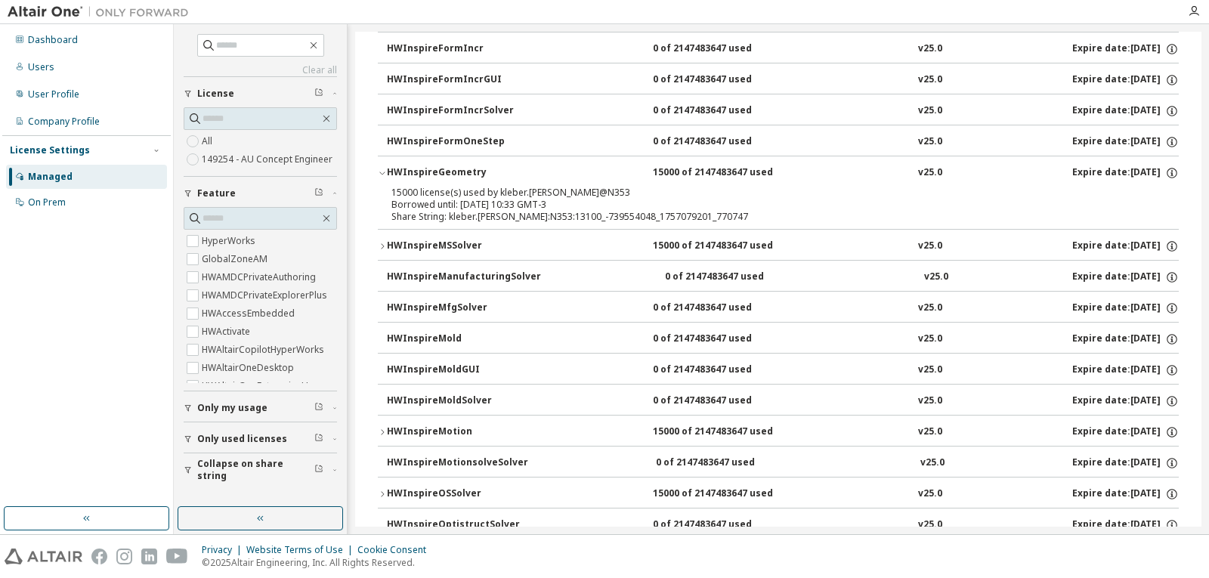
click at [729, 245] on div "15000 of 2147483647 used" at bounding box center [721, 247] width 136 height 14
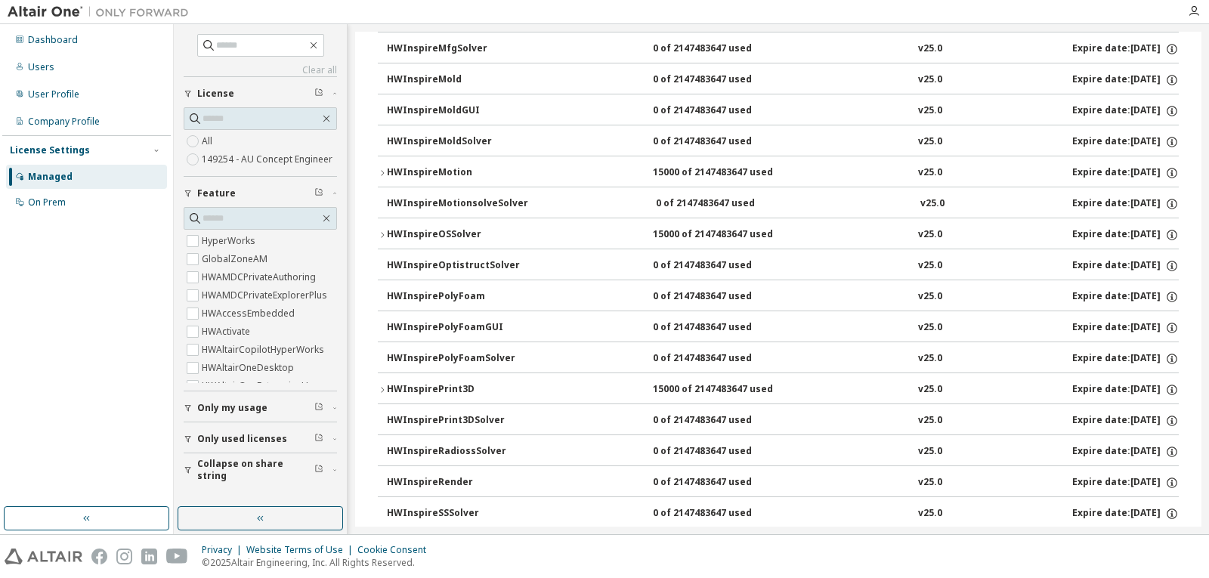
scroll to position [1965, 0]
click at [666, 164] on button "HWInspireMotion 15000 of 2147483647 used v25.0 Expire date: 2026-08-31" at bounding box center [778, 172] width 801 height 33
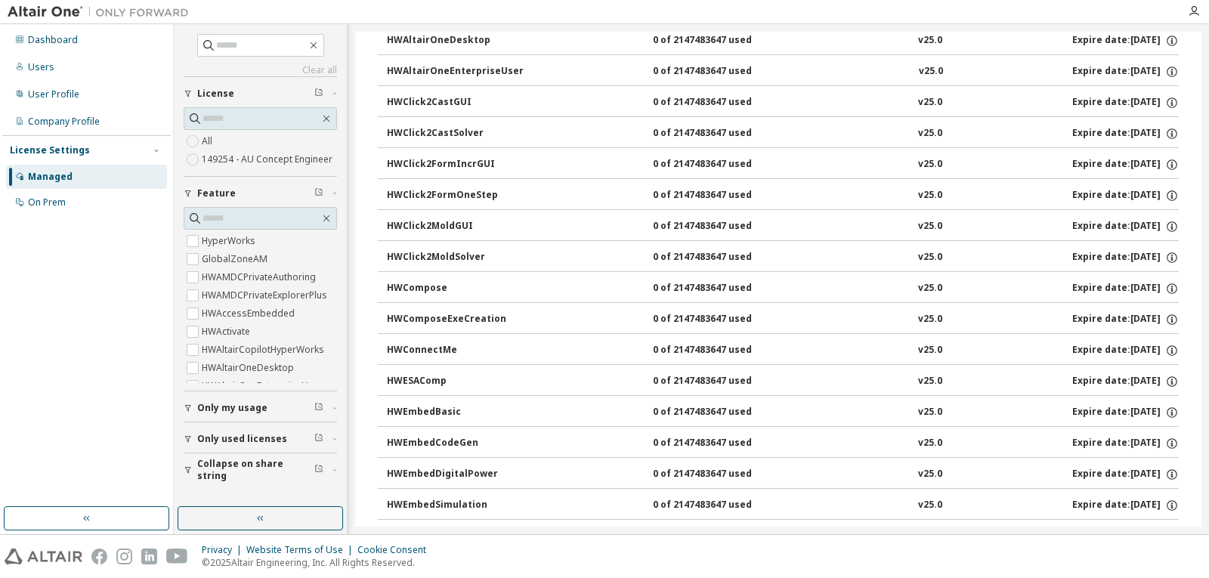
scroll to position [0, 0]
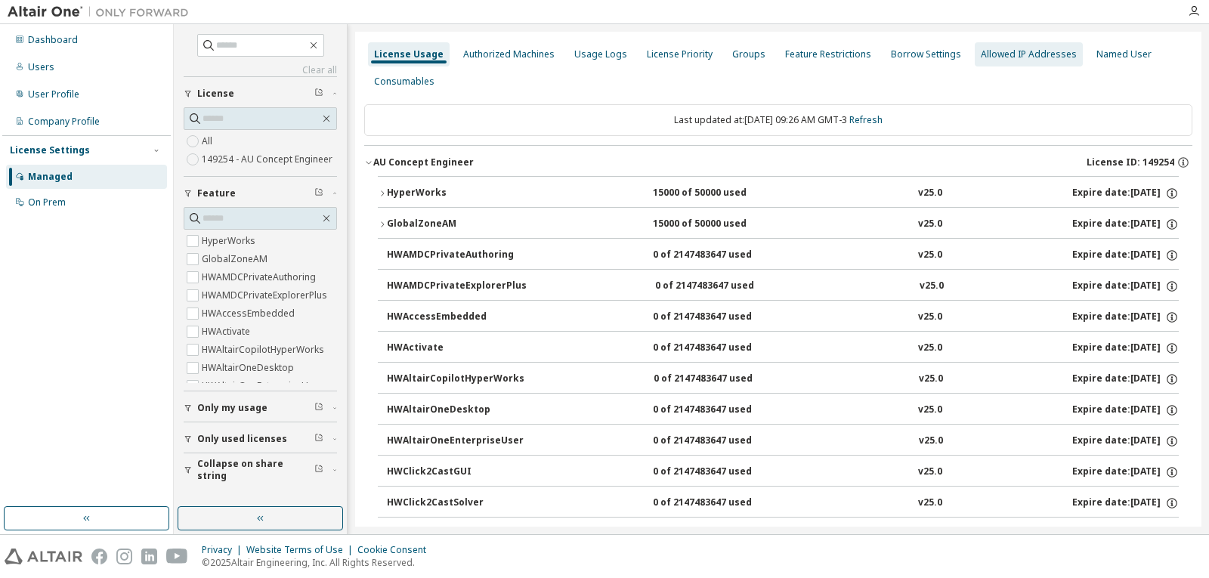
click at [1014, 54] on div "Allowed IP Addresses" at bounding box center [1029, 54] width 96 height 12
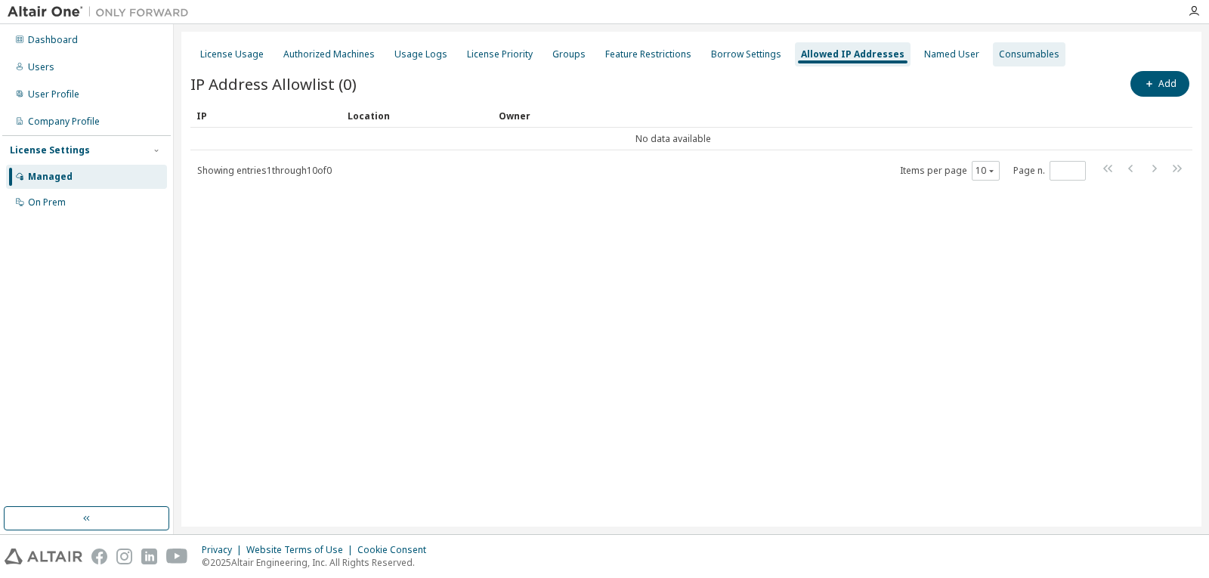
click at [1016, 55] on div "Consumables" at bounding box center [1029, 54] width 60 height 12
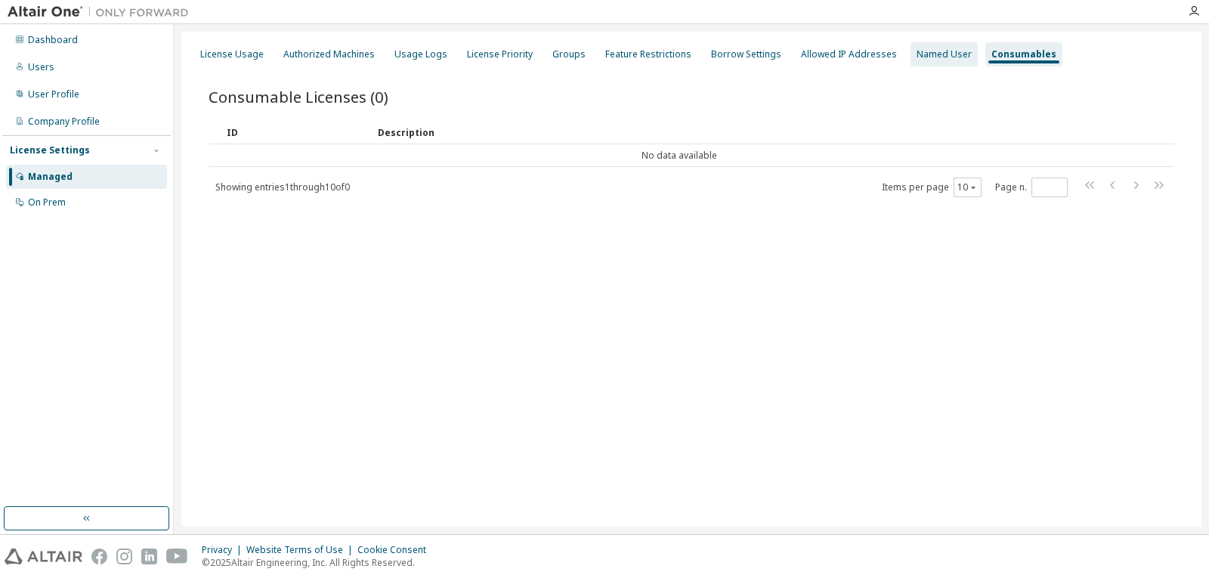
click at [918, 48] on div "Named User" at bounding box center [944, 54] width 55 height 12
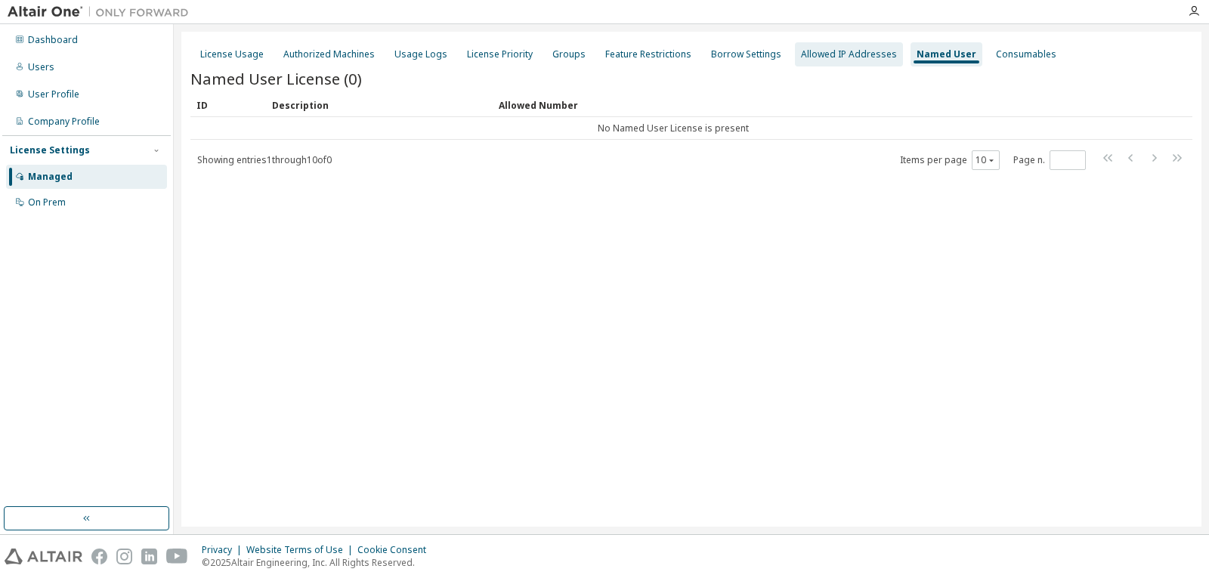
click at [843, 48] on div "Allowed IP Addresses" at bounding box center [849, 54] width 96 height 12
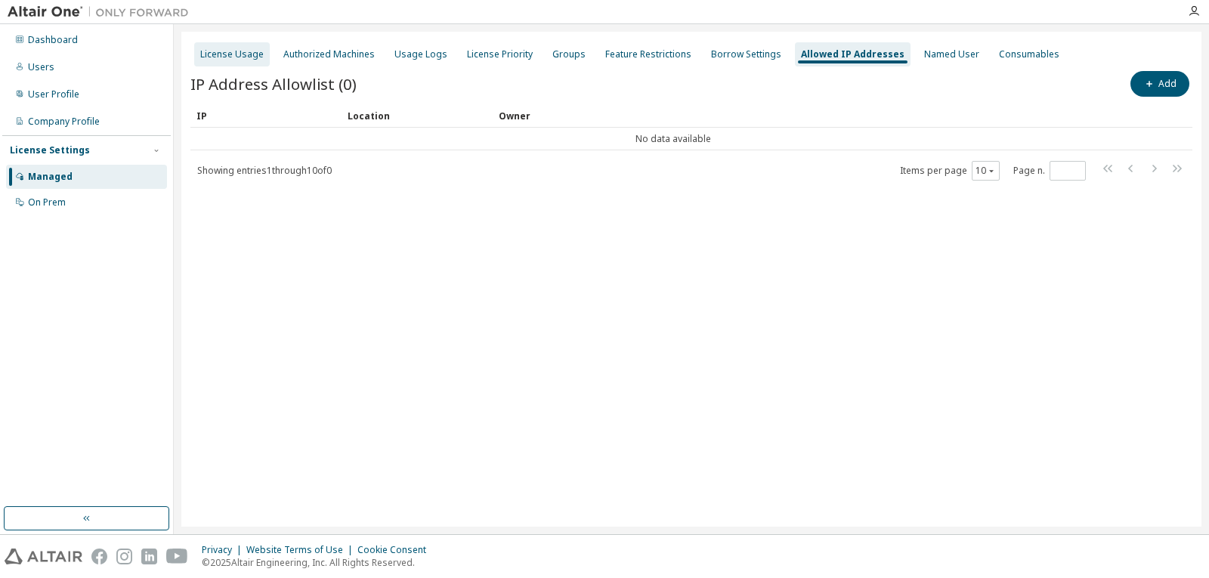
click at [216, 44] on div "License Usage" at bounding box center [232, 54] width 76 height 24
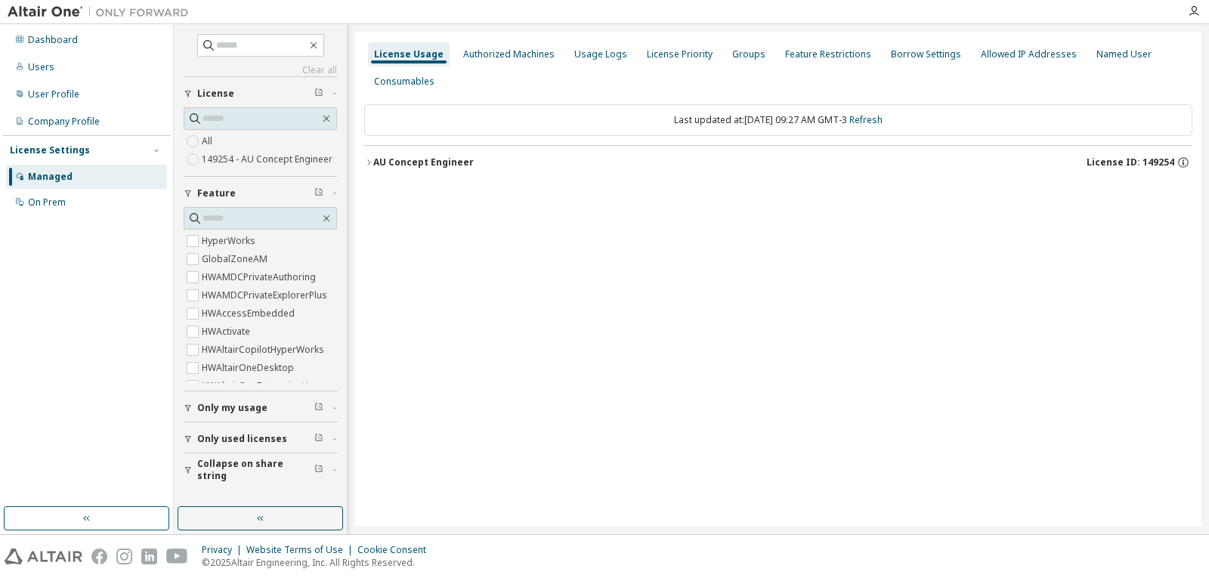
click at [383, 163] on div "AU Concept Engineer" at bounding box center [423, 162] width 101 height 12
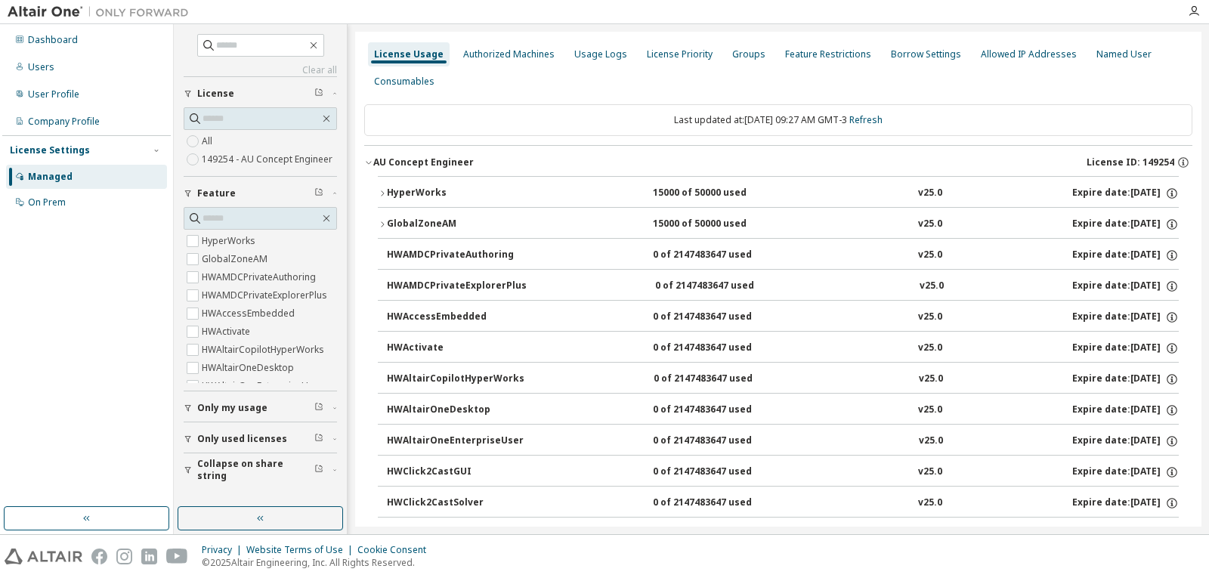
drag, startPoint x: 699, startPoint y: 193, endPoint x: 670, endPoint y: 194, distance: 28.8
click at [670, 194] on div "15000 of 50000 used" at bounding box center [721, 194] width 136 height 14
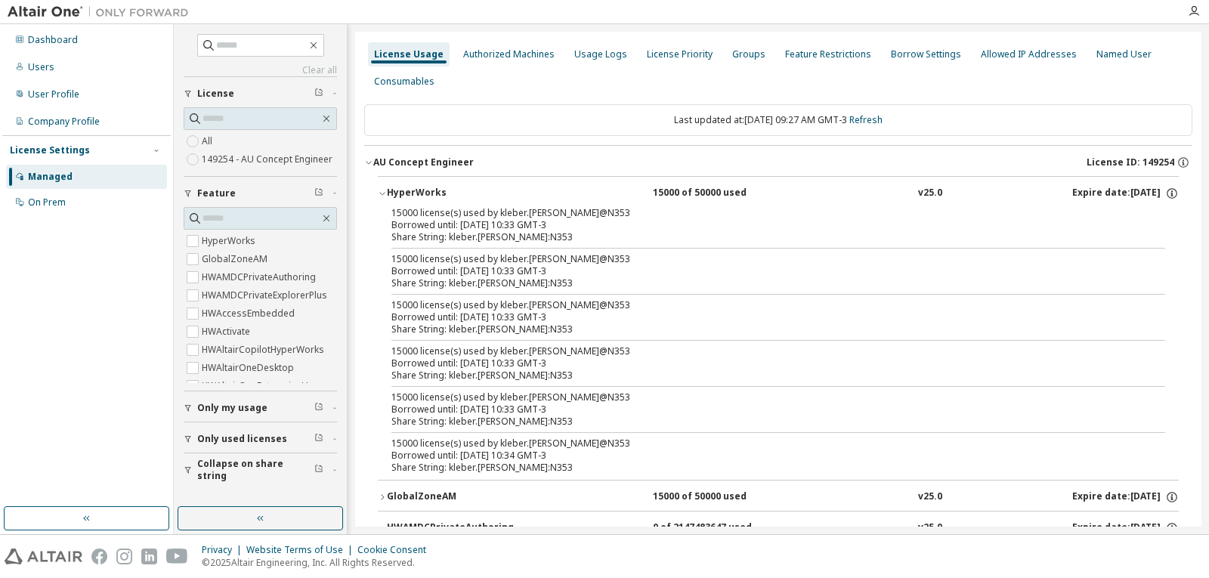
drag, startPoint x: 1148, startPoint y: 227, endPoint x: 1145, endPoint y: 239, distance: 12.5
click at [1149, 227] on div "15000 license(s) used by kleber.silva@N353 Borrowed until: 2025-09-19 10:33 GMT…" at bounding box center [778, 225] width 774 height 36
click at [1145, 240] on div "15000 license(s) used by kleber.silva@N353 Borrowed until: 2025-09-19 10:33 GMT…" at bounding box center [778, 225] width 774 height 36
click at [1146, 240] on div "15000 license(s) used by kleber.silva@N353 Borrowed until: 2025-09-19 10:33 GMT…" at bounding box center [778, 225] width 774 height 36
click at [84, 126] on div "Company Profile" at bounding box center [64, 122] width 72 height 12
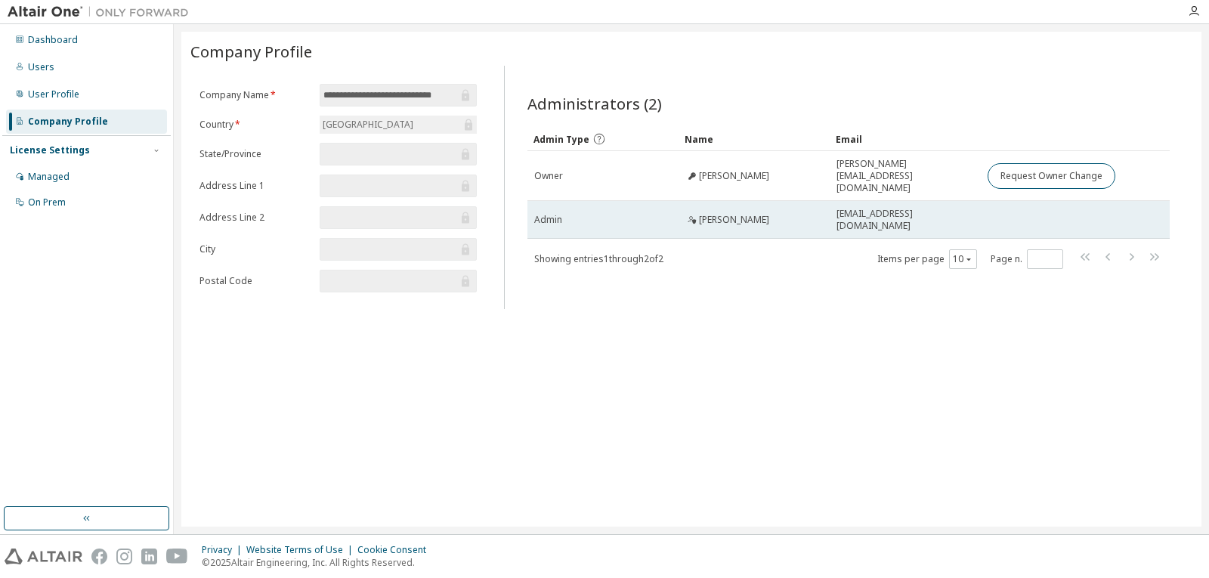
click at [1043, 214] on td at bounding box center [1051, 220] width 141 height 38
